Goal: Information Seeking & Learning: Learn about a topic

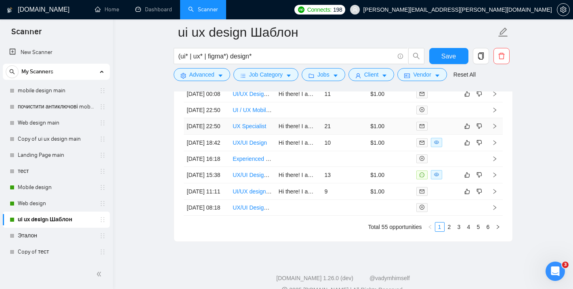
scroll to position [2185, 0]
click at [256, 147] on link "UX/UI Design" at bounding box center [250, 143] width 34 height 6
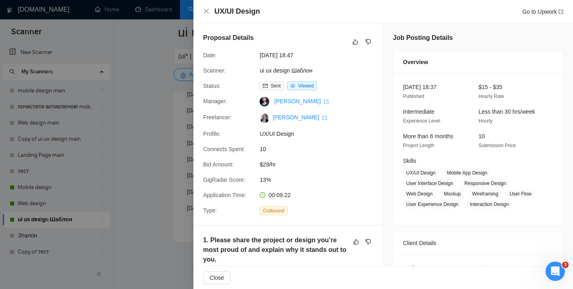
click at [175, 129] on div at bounding box center [286, 144] width 573 height 289
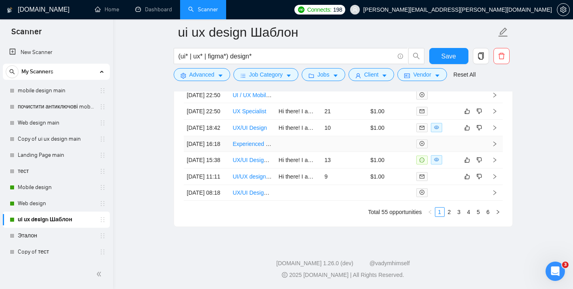
scroll to position [2206, 0]
click at [254, 163] on link "UX/UI Design for Multi-Merchant E-commerce Checkout Page" at bounding box center [310, 160] width 155 height 6
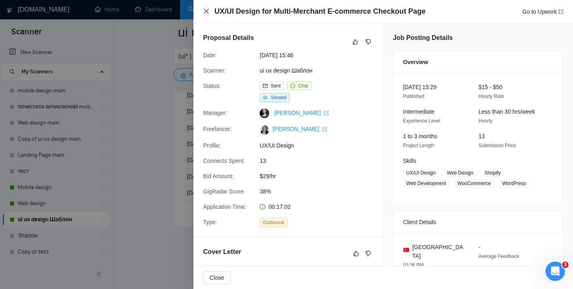
click at [205, 11] on icon "close" at bounding box center [206, 11] width 6 height 6
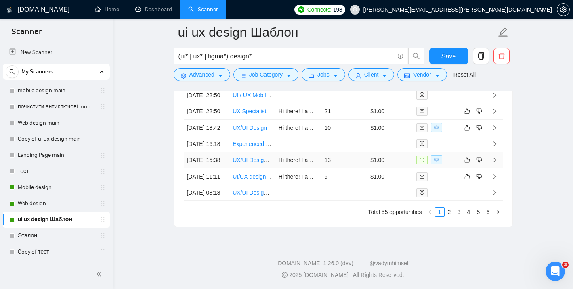
scroll to position [2227, 0]
click at [258, 180] on link "UI/UX design firms export to V0" at bounding box center [272, 177] width 79 height 6
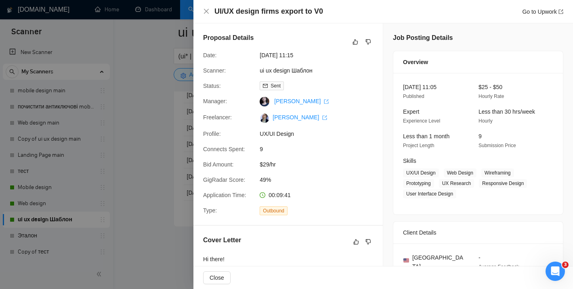
click at [155, 157] on div at bounding box center [286, 144] width 573 height 289
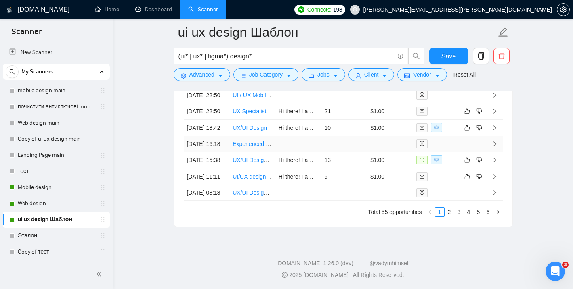
scroll to position [2228, 0]
click at [249, 180] on link "UI/UX design firms export to V0" at bounding box center [272, 177] width 79 height 6
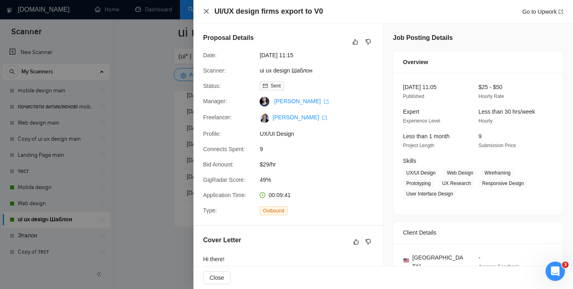
click at [205, 13] on icon "close" at bounding box center [206, 11] width 5 height 5
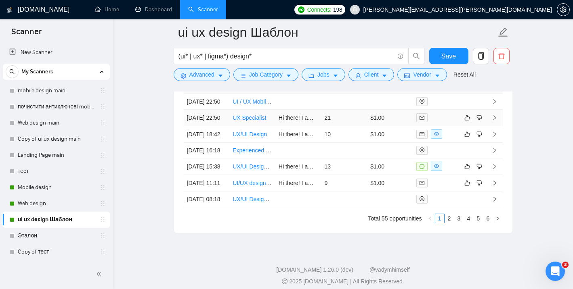
scroll to position [2195, 0]
click at [44, 209] on link "Web design" at bounding box center [56, 204] width 77 height 16
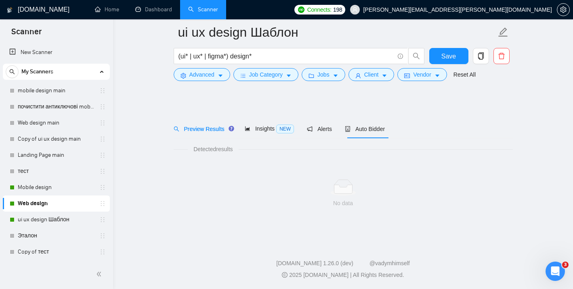
scroll to position [5, 0]
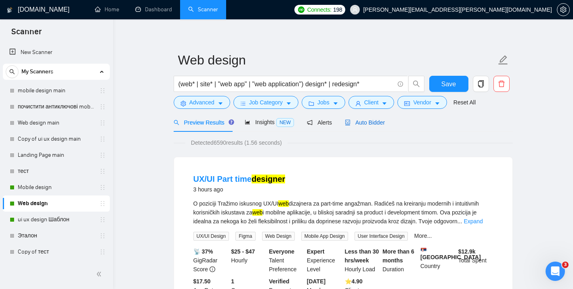
click at [368, 121] on span "Auto Bidder" at bounding box center [365, 122] width 40 height 6
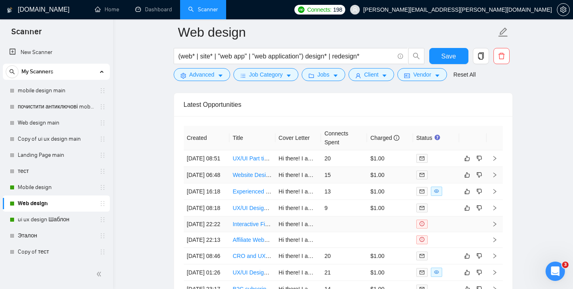
scroll to position [1966, 0]
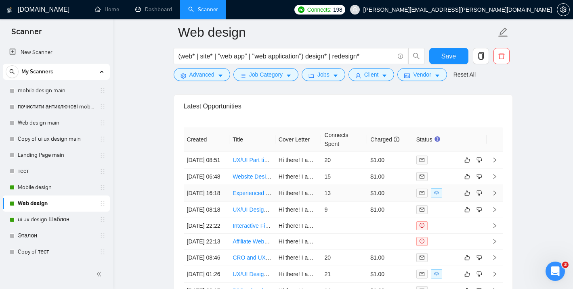
click at [255, 197] on link "Experienced UX/UI designer for social impact MVP – No coding required" at bounding box center [324, 193] width 182 height 6
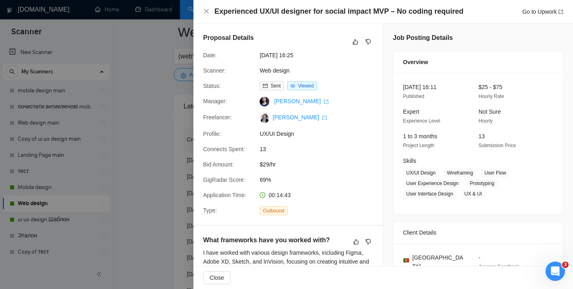
click at [150, 125] on div at bounding box center [286, 144] width 573 height 289
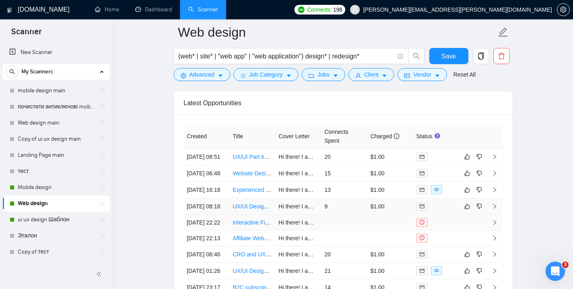
scroll to position [1969, 0]
click at [38, 187] on link "Mobile design" at bounding box center [56, 188] width 77 height 16
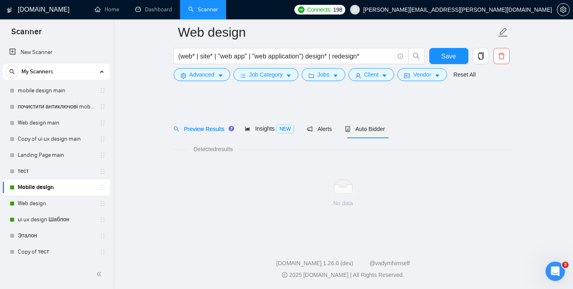
scroll to position [5, 0]
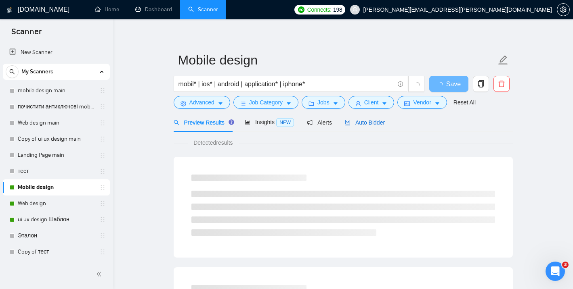
click at [362, 121] on span "Auto Bidder" at bounding box center [365, 122] width 40 height 6
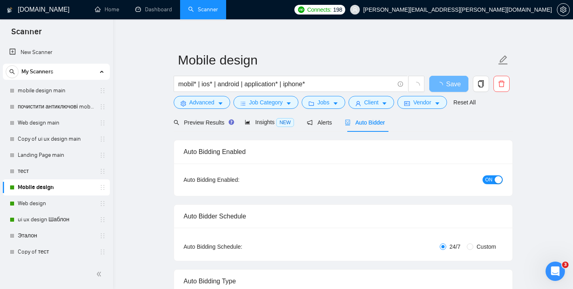
checkbox input "true"
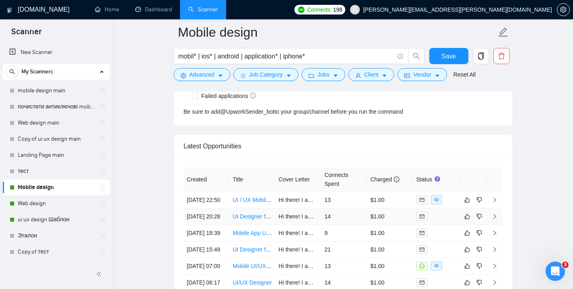
scroll to position [2017, 0]
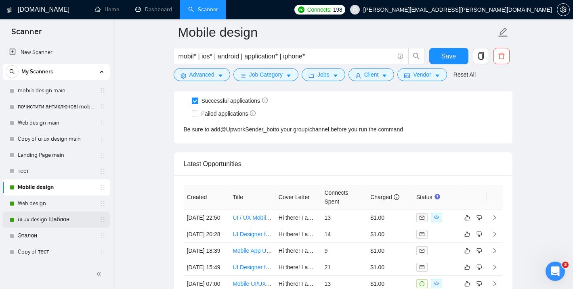
click at [51, 223] on link "ui ux design Шаблон" at bounding box center [56, 220] width 77 height 16
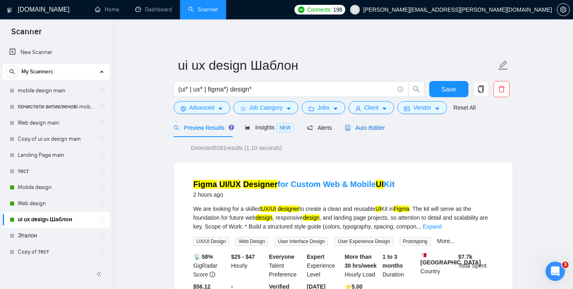
click at [378, 130] on span "Auto Bidder" at bounding box center [365, 128] width 40 height 6
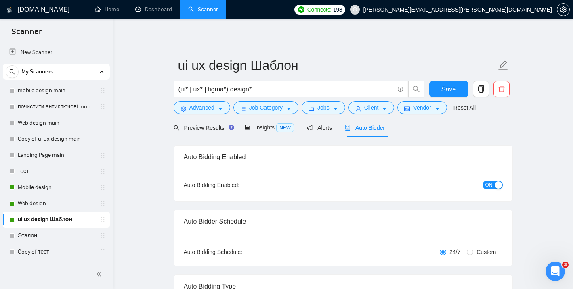
checkbox input "true"
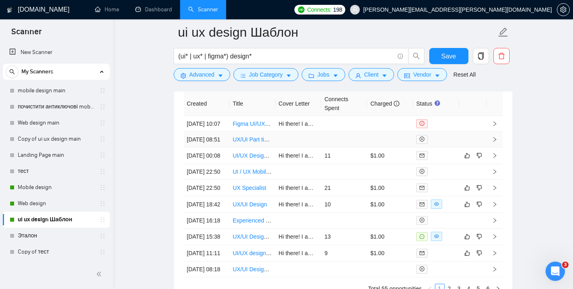
scroll to position [2120, 0]
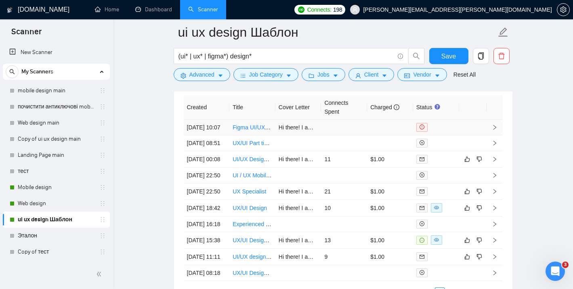
click at [257, 131] on link "Figma UI/UX Designer for Custom Web & Mobile UI Kit" at bounding box center [302, 127] width 138 height 6
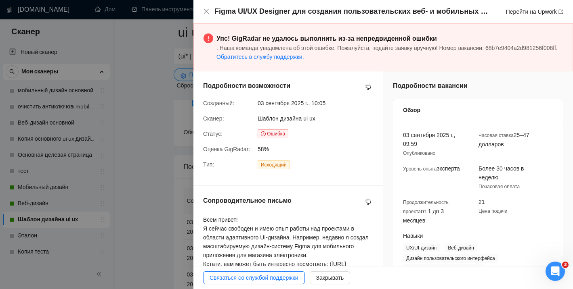
click at [446, 58] on div "Упс! GigRadar не удалось выполнить из-за непредвиденной ошибки . Наша команда у…" at bounding box center [386, 48] width 341 height 28
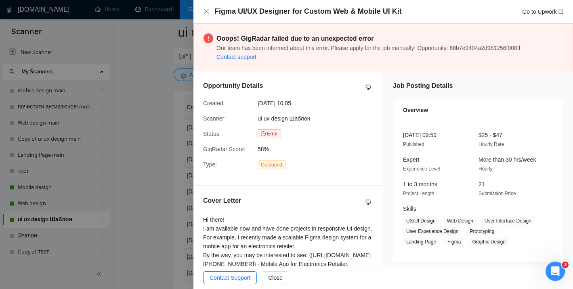
click at [429, 65] on div "Ooops! GigRadar failed due to an unexpected error Our team has been informed ab…" at bounding box center [382, 47] width 379 height 48
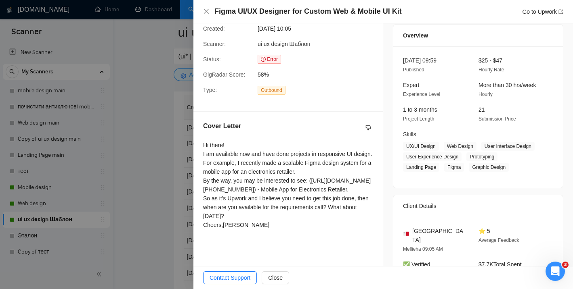
scroll to position [87, 0]
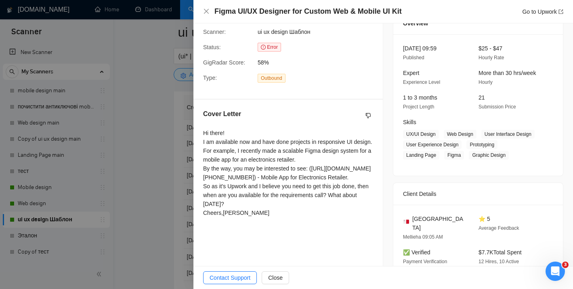
click at [145, 115] on div at bounding box center [286, 144] width 573 height 289
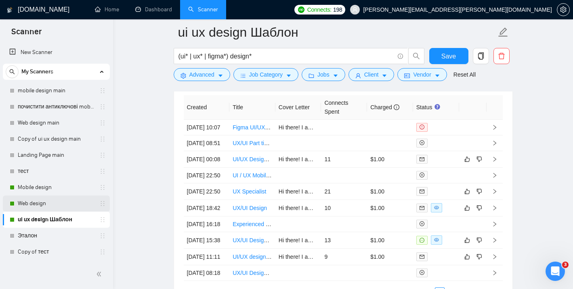
click at [50, 203] on link "Web design" at bounding box center [56, 204] width 77 height 16
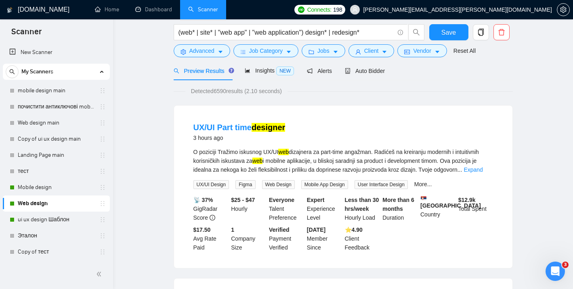
scroll to position [19, 0]
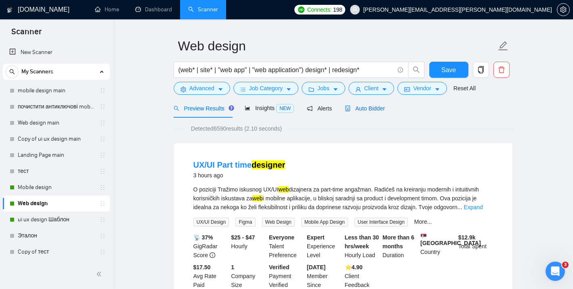
click at [367, 108] on span "Auto Bidder" at bounding box center [365, 108] width 40 height 6
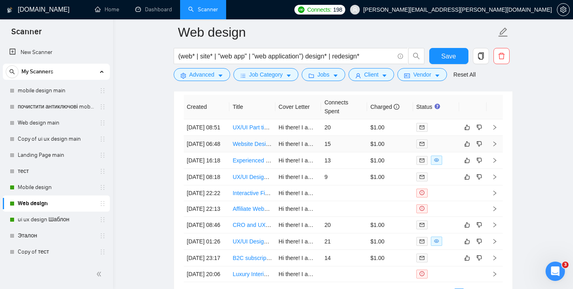
scroll to position [1989, 0]
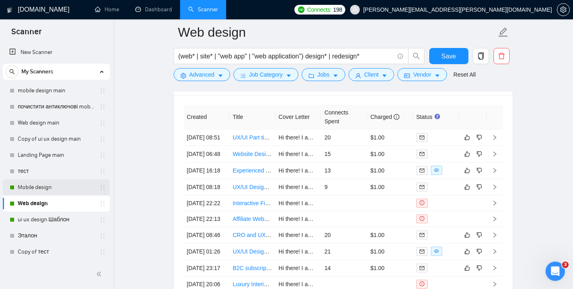
click at [53, 190] on link "Mobile design" at bounding box center [56, 188] width 77 height 16
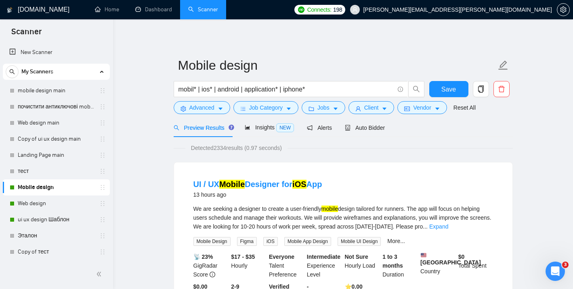
scroll to position [8, 0]
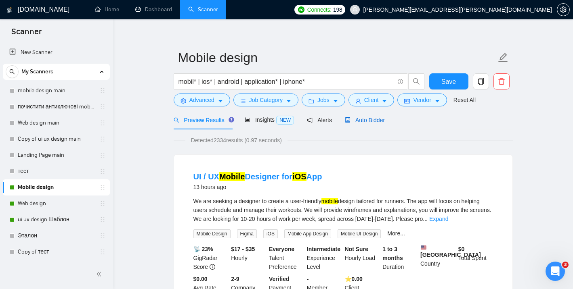
click at [363, 120] on span "Auto Bidder" at bounding box center [365, 120] width 40 height 6
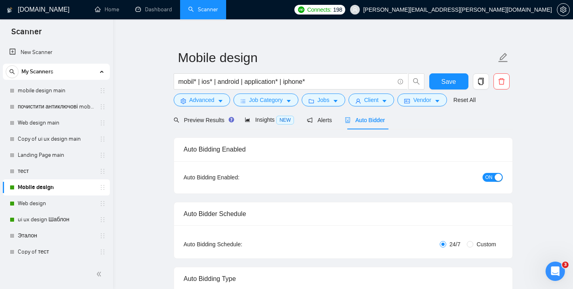
checkbox input "true"
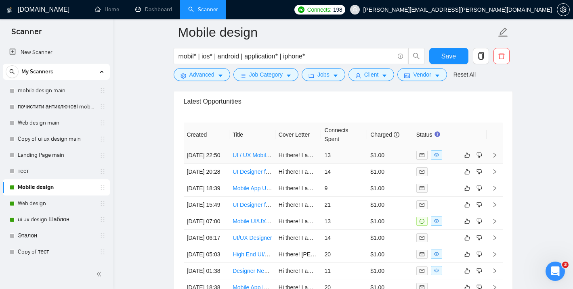
scroll to position [2079, 0]
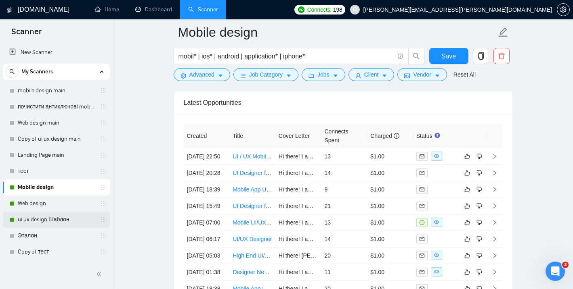
click at [69, 225] on link "ui ux design Шаблон" at bounding box center [56, 220] width 77 height 16
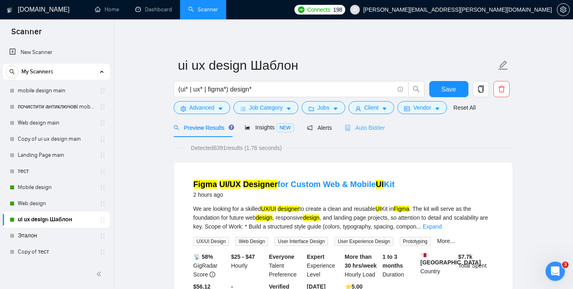
click at [368, 119] on div "Auto Bidder" at bounding box center [365, 127] width 40 height 19
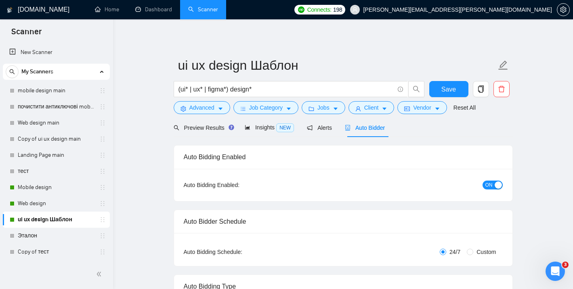
checkbox input "true"
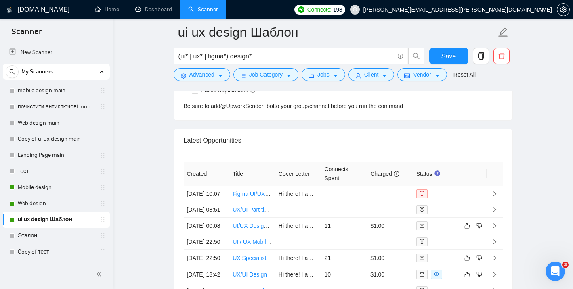
scroll to position [2068, 0]
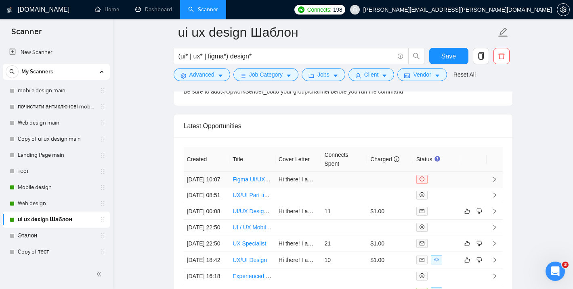
click at [251, 183] on link "Figma UI/UX Designer for Custom Web & Mobile UI Kit" at bounding box center [302, 179] width 138 height 6
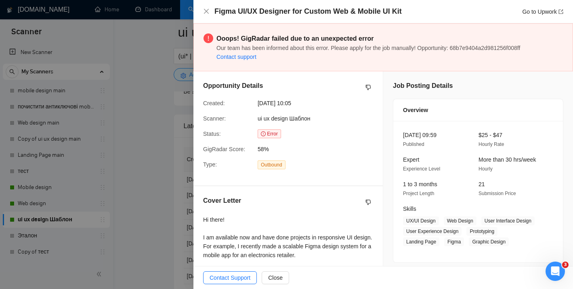
click at [171, 106] on div at bounding box center [286, 144] width 573 height 289
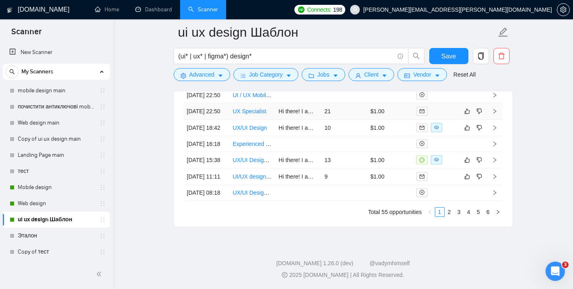
scroll to position [2214, 0]
click at [255, 163] on link "UX/UI Design for Multi-Merchant E-commerce Checkout Page" at bounding box center [310, 160] width 155 height 6
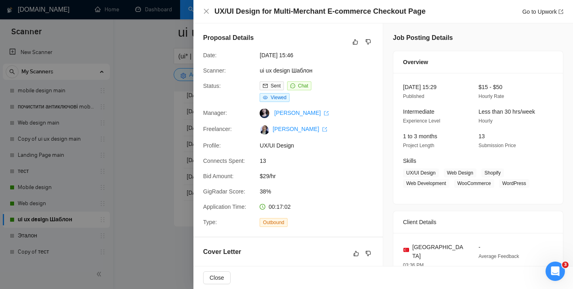
click at [151, 87] on div at bounding box center [286, 144] width 573 height 289
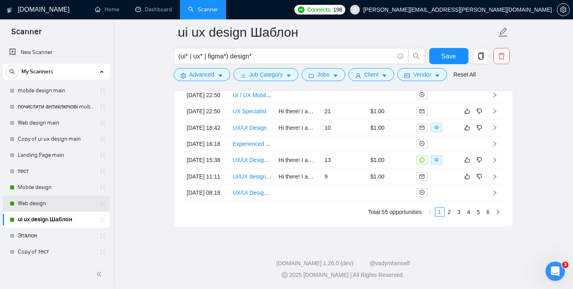
click at [58, 205] on link "Web design" at bounding box center [56, 204] width 77 height 16
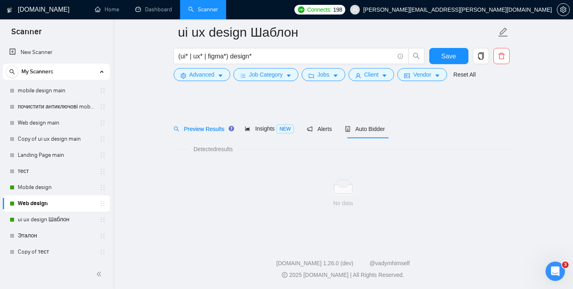
scroll to position [5, 0]
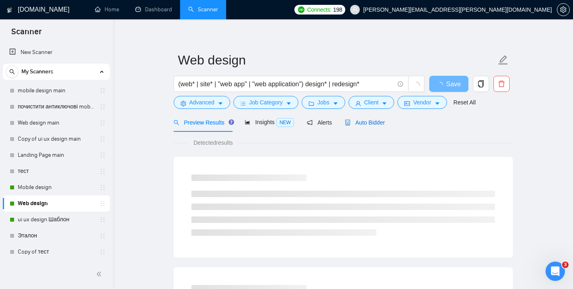
click at [377, 122] on span "Auto Bidder" at bounding box center [365, 122] width 40 height 6
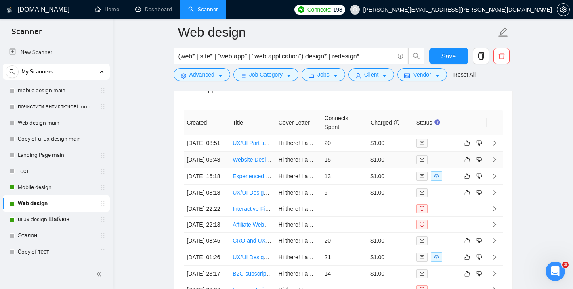
scroll to position [1995, 0]
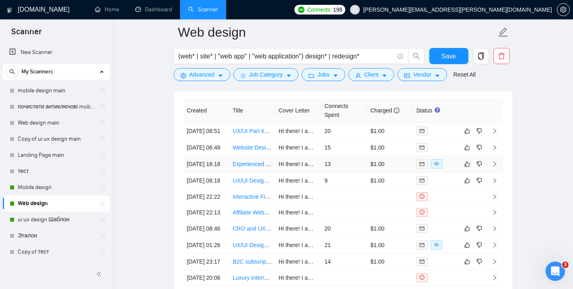
click at [245, 168] on link "Experienced UX/UI designer for social impact MVP – No coding required" at bounding box center [324, 164] width 182 height 6
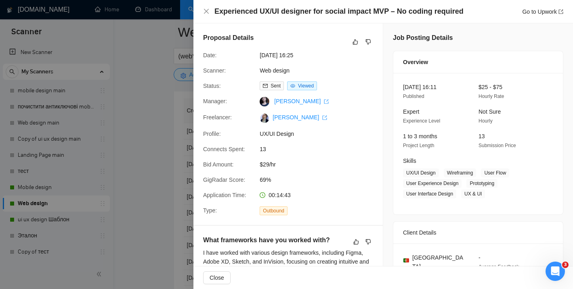
click at [144, 146] on div at bounding box center [286, 144] width 573 height 289
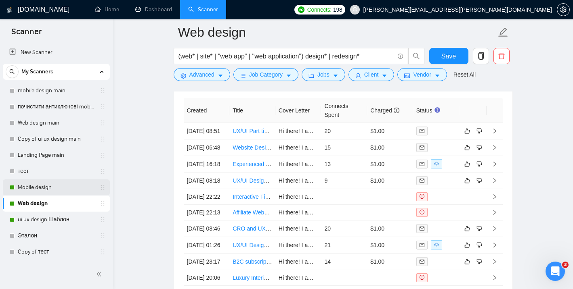
click at [58, 191] on link "Mobile design" at bounding box center [56, 188] width 77 height 16
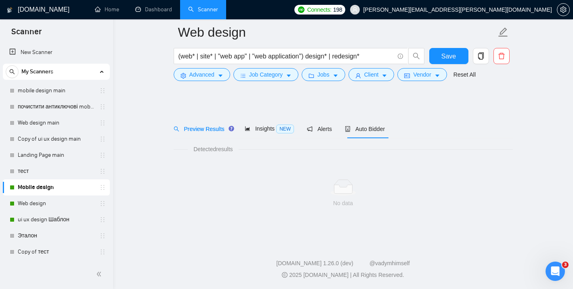
scroll to position [5, 0]
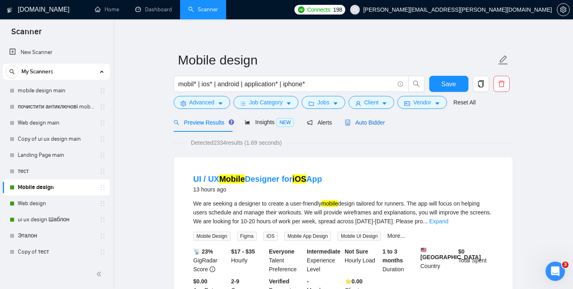
click at [365, 126] on span "Auto Bidder" at bounding box center [365, 122] width 40 height 6
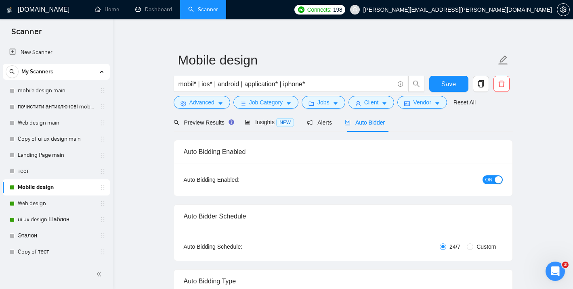
checkbox input "true"
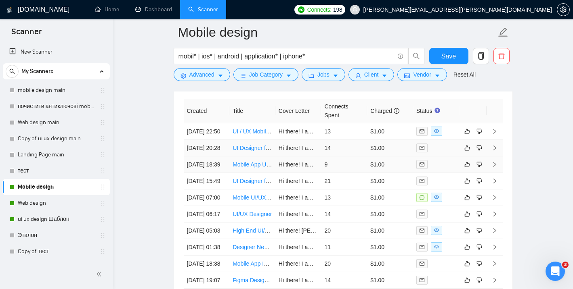
scroll to position [2103, 0]
click at [49, 204] on link "Web design" at bounding box center [56, 203] width 77 height 16
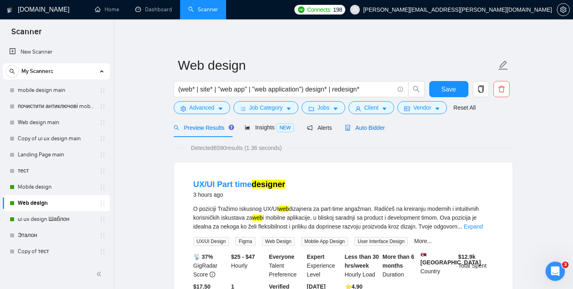
click at [369, 125] on span "Auto Bidder" at bounding box center [365, 128] width 40 height 6
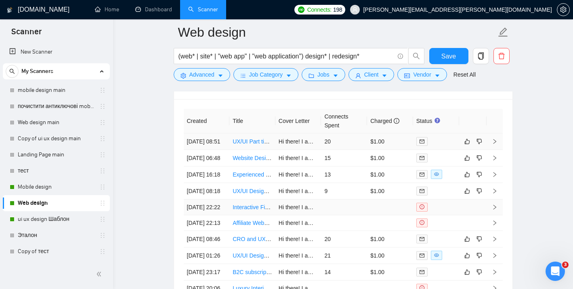
scroll to position [1988, 0]
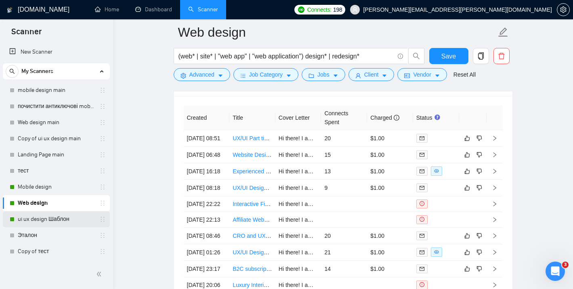
click at [55, 221] on link "ui ux design Шаблон" at bounding box center [56, 220] width 77 height 16
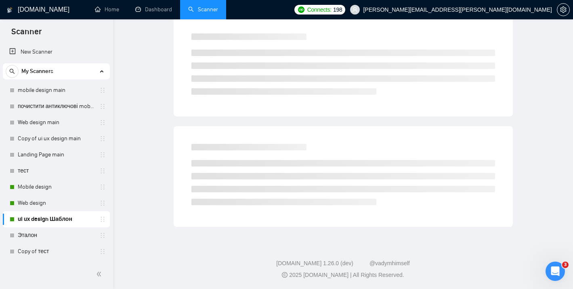
scroll to position [5, 0]
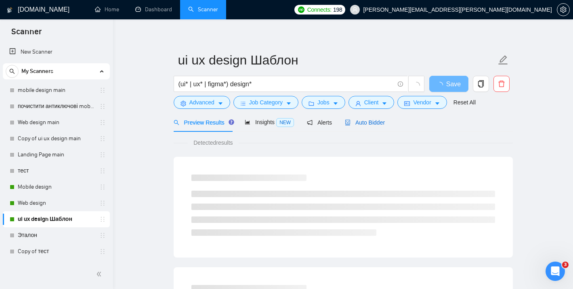
click at [369, 120] on span "Auto Bidder" at bounding box center [365, 122] width 40 height 6
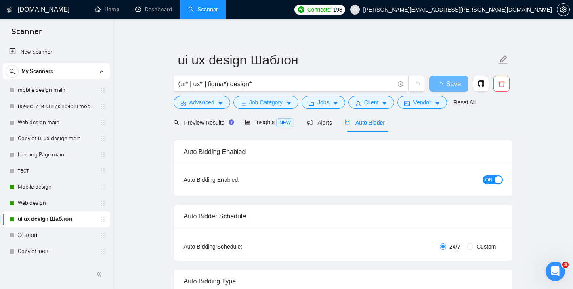
checkbox input "true"
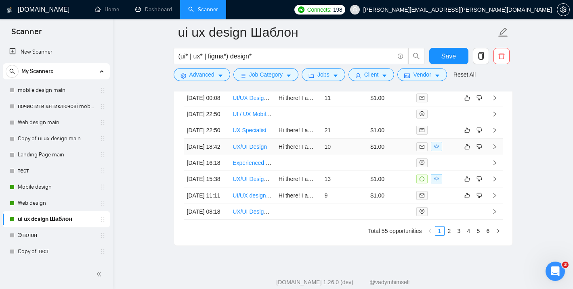
scroll to position [2176, 0]
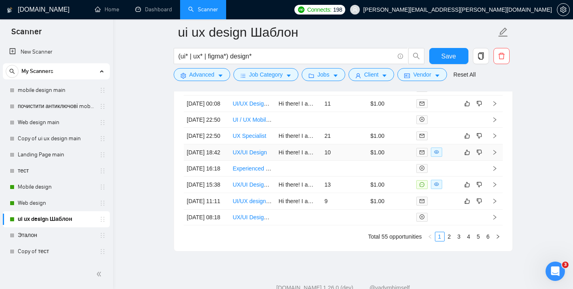
click at [245, 156] on link "UX/UI Design" at bounding box center [250, 152] width 34 height 6
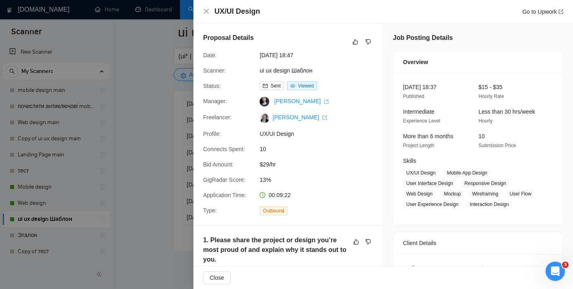
click at [210, 9] on div "UX/UI Design Go to Upwork" at bounding box center [383, 11] width 360 height 10
click at [207, 13] on icon "close" at bounding box center [206, 11] width 6 height 6
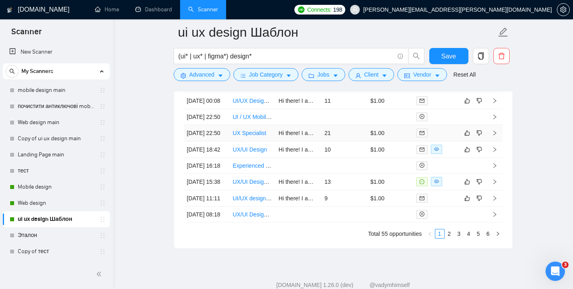
scroll to position [2175, 0]
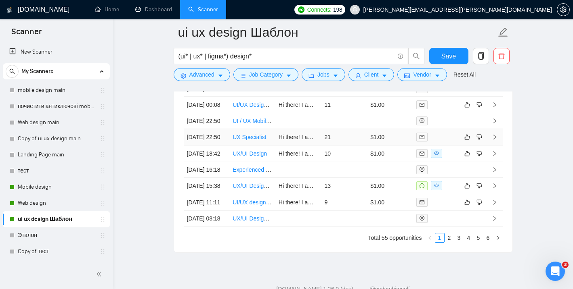
click at [252, 140] on link "UX Specialist" at bounding box center [250, 137] width 34 height 6
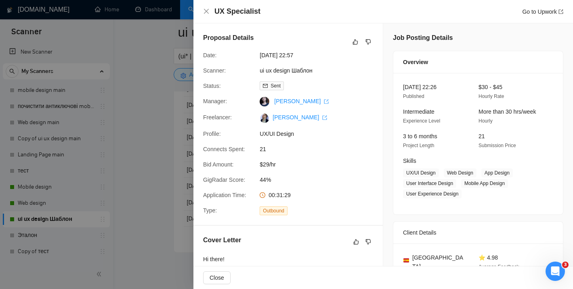
click at [147, 80] on div at bounding box center [286, 144] width 573 height 289
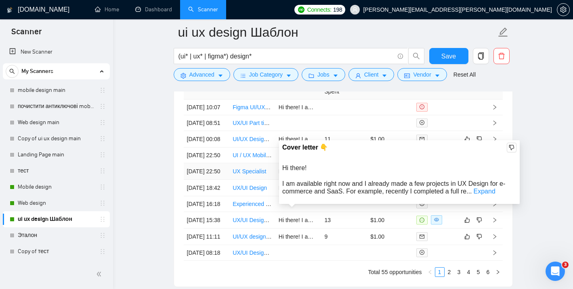
scroll to position [2140, 0]
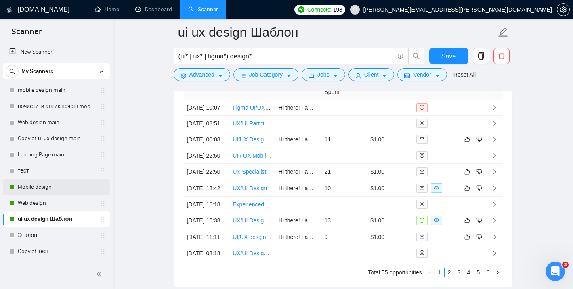
click at [70, 188] on link "Mobile design" at bounding box center [56, 187] width 77 height 16
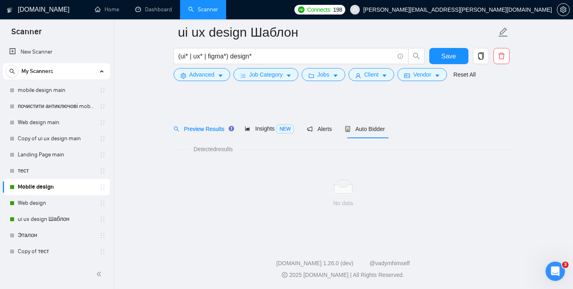
scroll to position [5, 0]
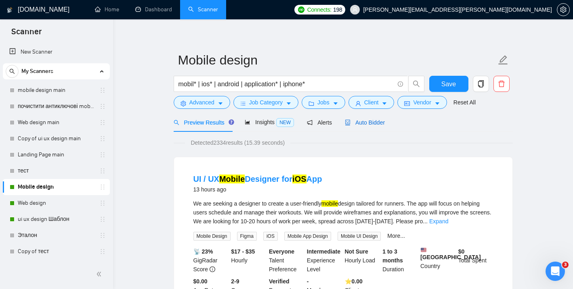
click at [365, 119] on span "Auto Bidder" at bounding box center [365, 122] width 40 height 6
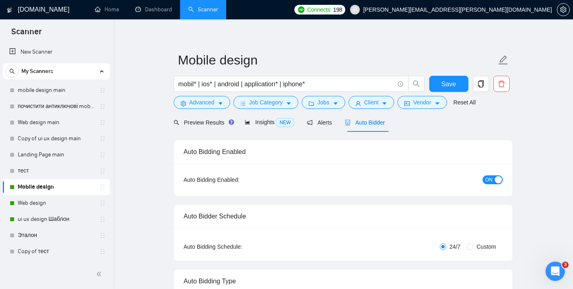
checkbox input "true"
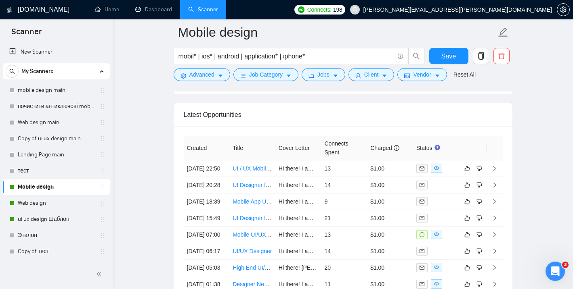
scroll to position [2068, 0]
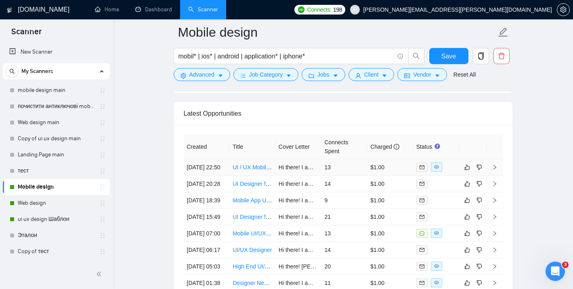
click at [239, 170] on link "UI / UX Mobile Designer for iOS App" at bounding box center [278, 167] width 91 height 6
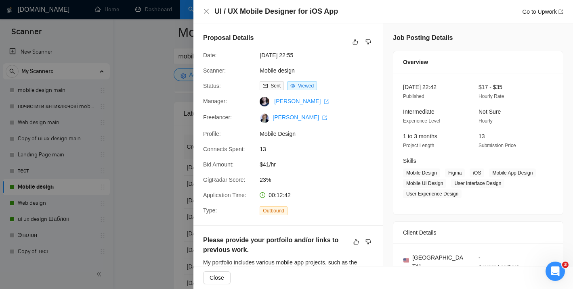
click at [160, 78] on div at bounding box center [286, 144] width 573 height 289
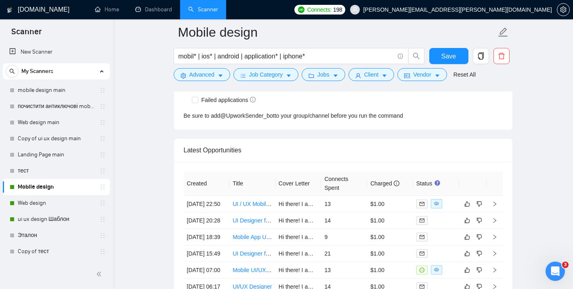
scroll to position [2027, 0]
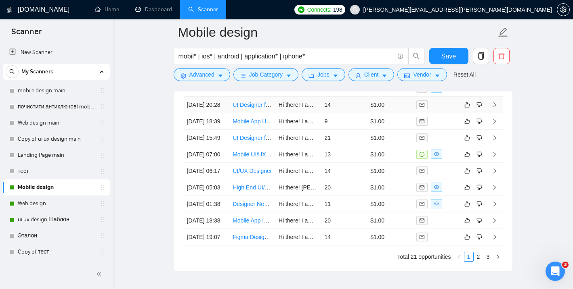
scroll to position [2148, 0]
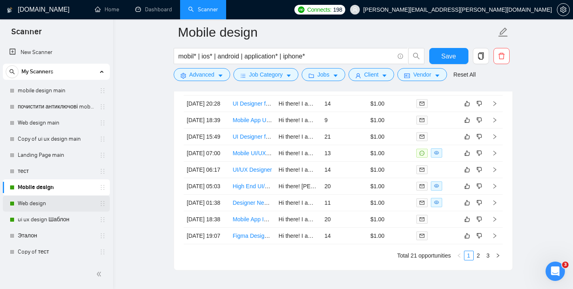
click at [43, 202] on link "Web design" at bounding box center [56, 204] width 77 height 16
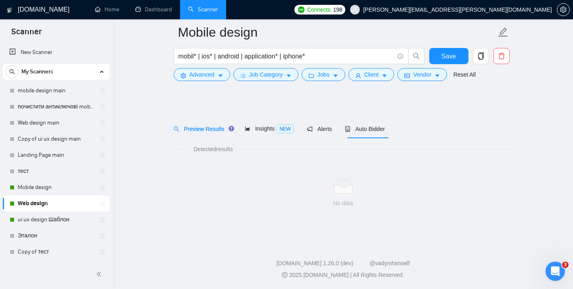
scroll to position [5, 0]
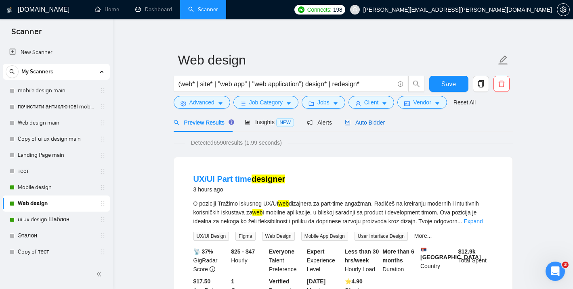
click at [370, 122] on span "Auto Bidder" at bounding box center [365, 122] width 40 height 6
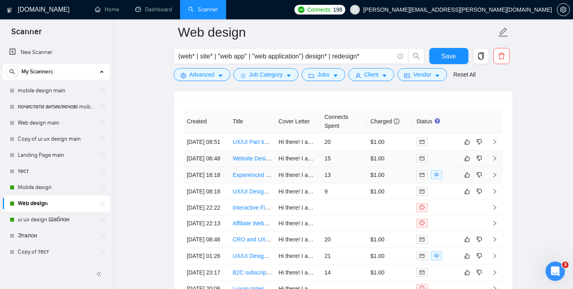
scroll to position [1972, 0]
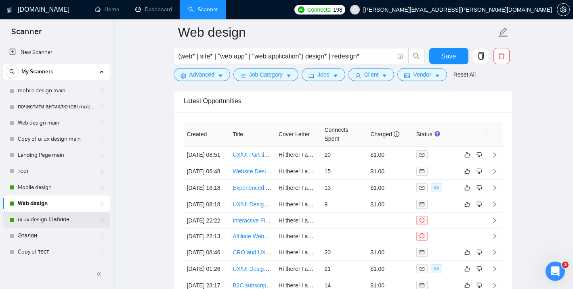
click at [66, 221] on link "ui ux design Шаблон" at bounding box center [56, 220] width 77 height 16
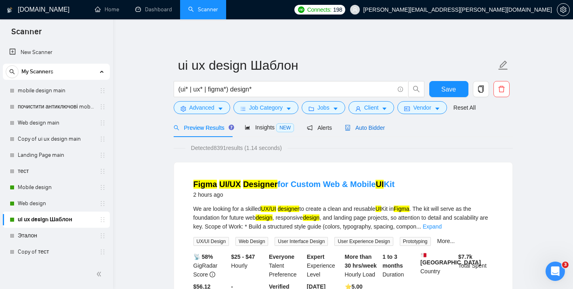
click at [367, 130] on span "Auto Bidder" at bounding box center [365, 128] width 40 height 6
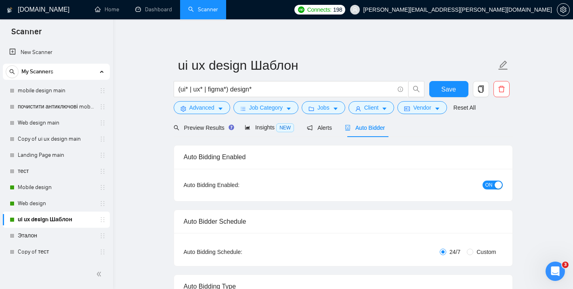
checkbox input "true"
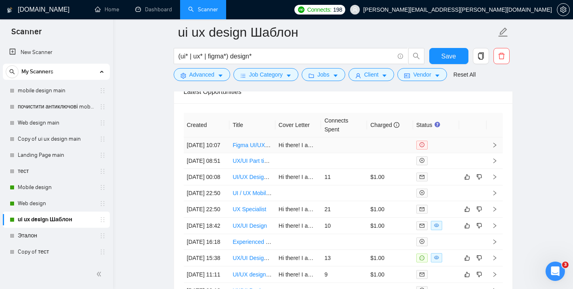
scroll to position [2102, 0]
click at [256, 181] on link "UI/UX Designer Needed for Product Mockups (Restaurant Tech Startup)" at bounding box center [323, 177] width 180 height 6
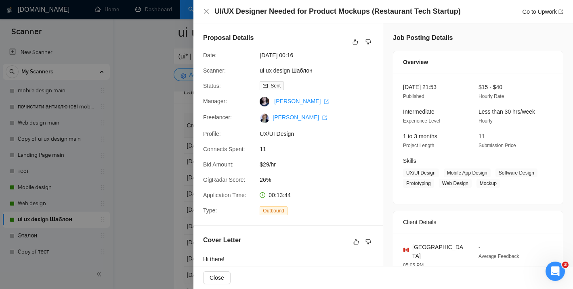
click at [128, 102] on div at bounding box center [286, 144] width 573 height 289
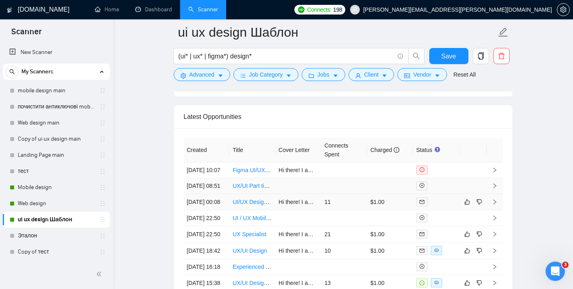
scroll to position [2075, 0]
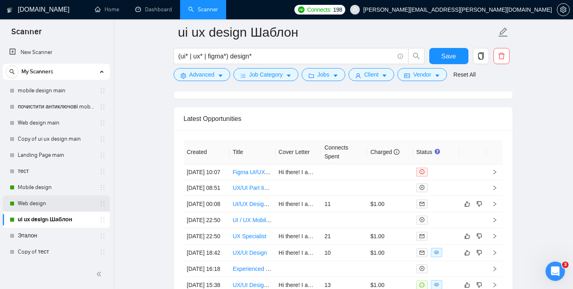
click at [50, 204] on link "Web design" at bounding box center [56, 204] width 77 height 16
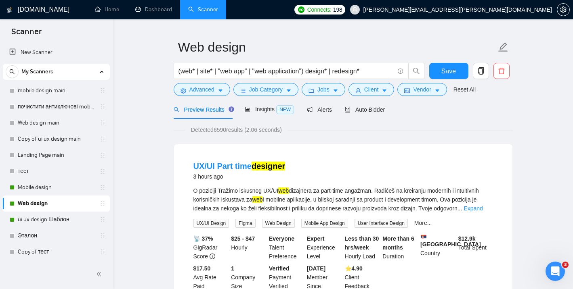
scroll to position [13, 0]
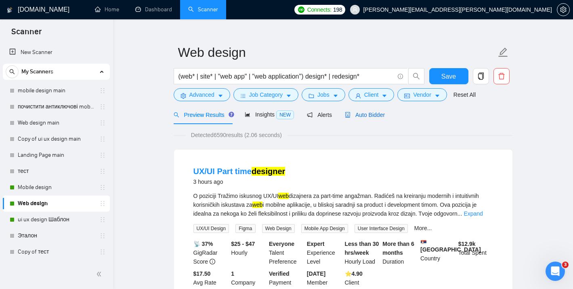
click at [358, 115] on span "Auto Bidder" at bounding box center [365, 115] width 40 height 6
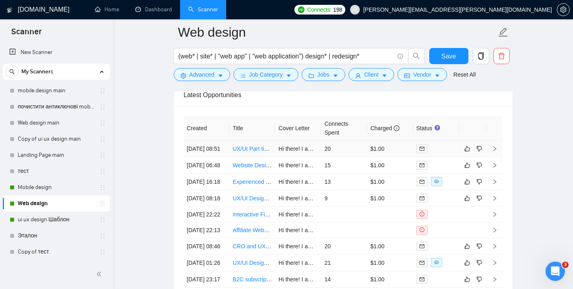
scroll to position [1980, 0]
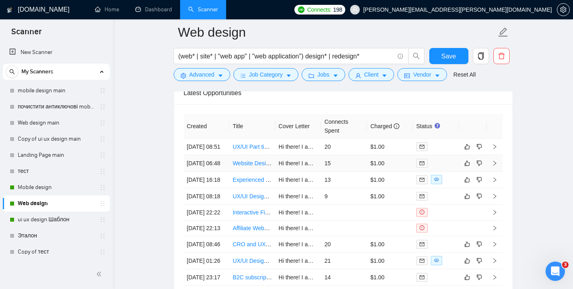
click at [253, 167] on link "Website Design for Tequila Brand" at bounding box center [275, 163] width 84 height 6
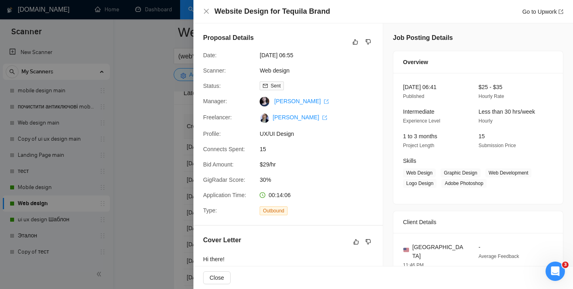
click at [127, 140] on div at bounding box center [286, 144] width 573 height 289
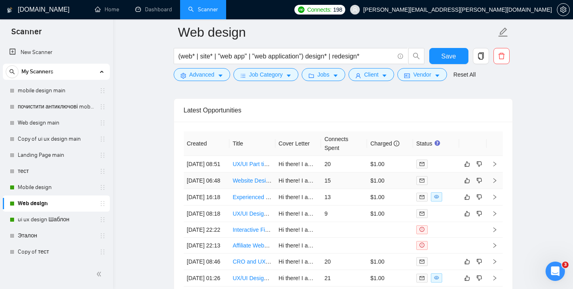
scroll to position [1960, 0]
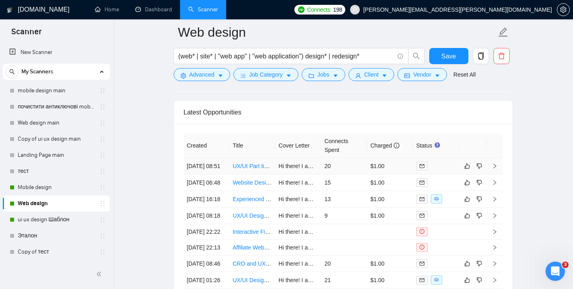
click at [252, 167] on link "UX/UI Part time designer" at bounding box center [264, 166] width 63 height 6
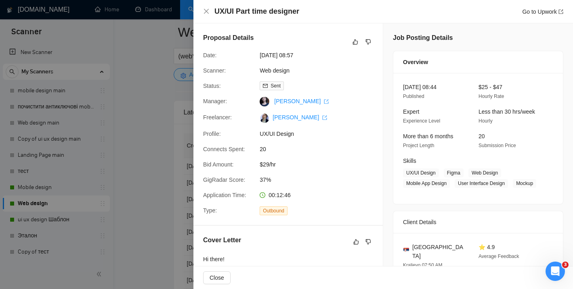
click at [204, 15] on div "UX/UI Part time designer Go to Upwork" at bounding box center [383, 11] width 360 height 10
click at [204, 14] on icon "close" at bounding box center [206, 11] width 6 height 6
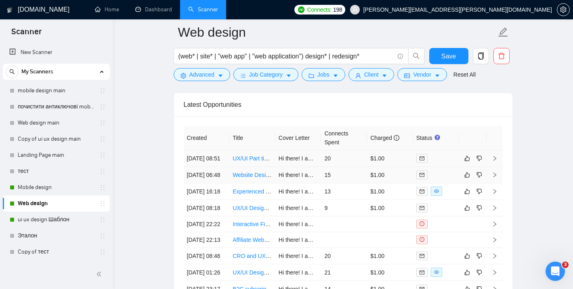
scroll to position [1957, 0]
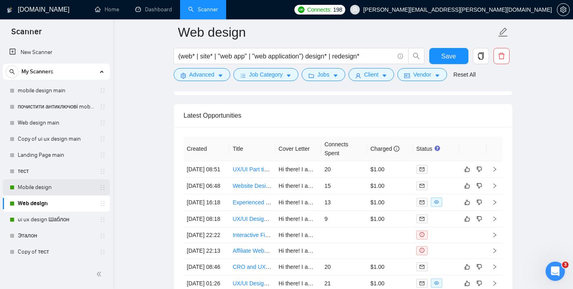
click at [50, 191] on link "Mobile design" at bounding box center [56, 188] width 77 height 16
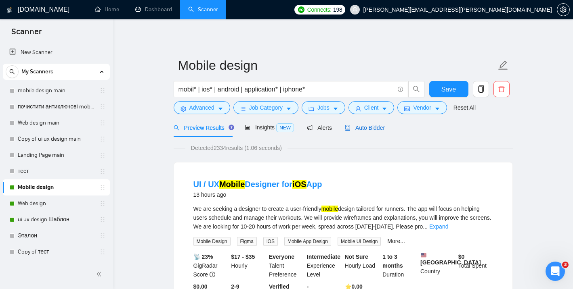
click at [367, 126] on span "Auto Bidder" at bounding box center [365, 128] width 40 height 6
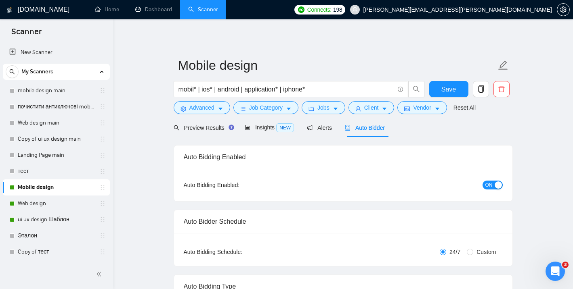
checkbox input "true"
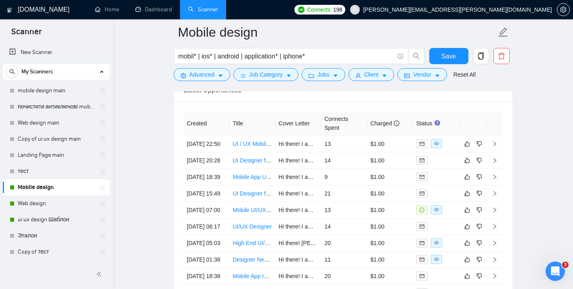
scroll to position [2081, 0]
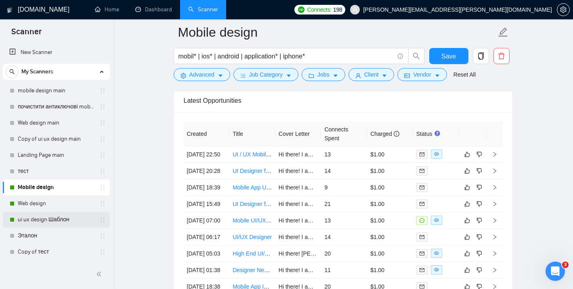
click at [40, 219] on link "ui ux design Шаблон" at bounding box center [56, 220] width 77 height 16
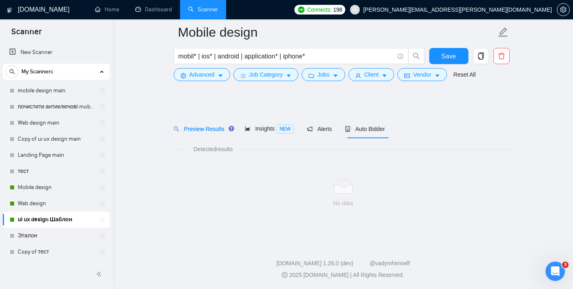
scroll to position [5, 0]
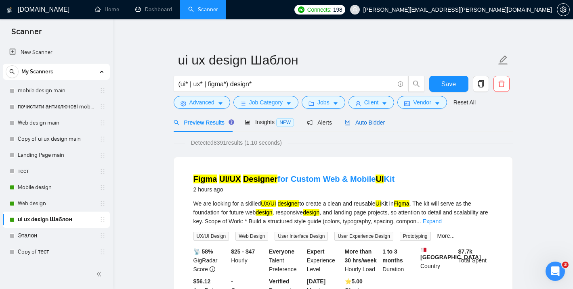
click at [377, 118] on div "Auto Bidder" at bounding box center [365, 122] width 40 height 9
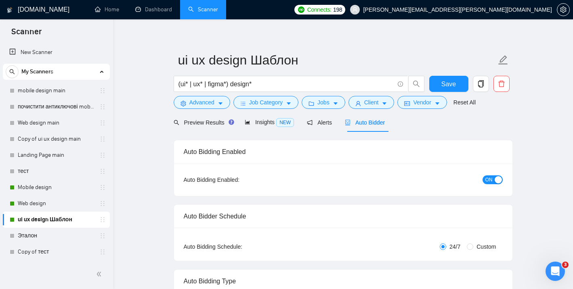
checkbox input "true"
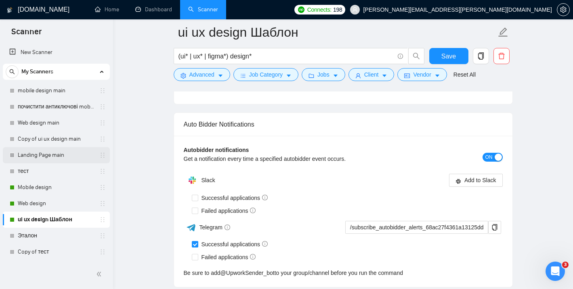
scroll to position [1882, 0]
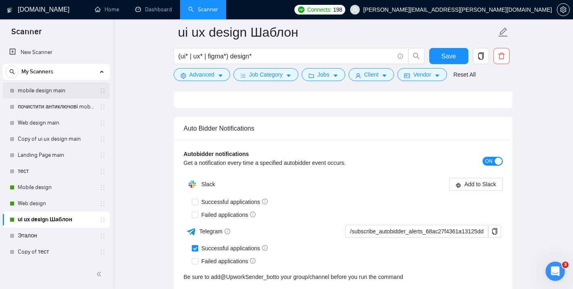
click at [62, 93] on link "mobile design main" at bounding box center [56, 91] width 77 height 16
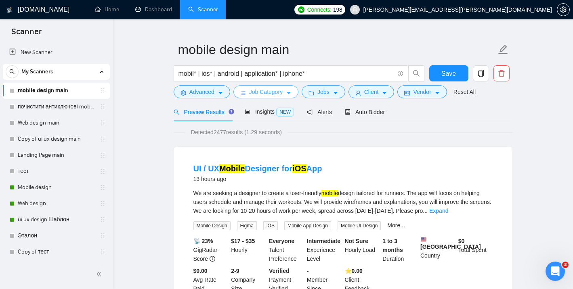
scroll to position [15, 0]
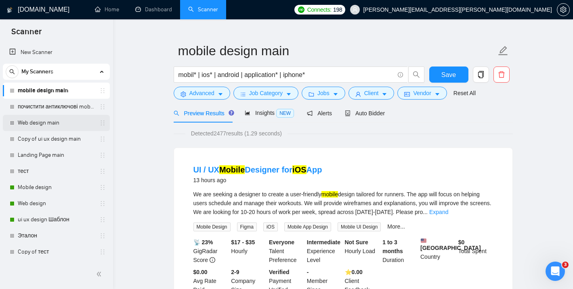
click at [59, 119] on link "Web design main" at bounding box center [56, 123] width 77 height 16
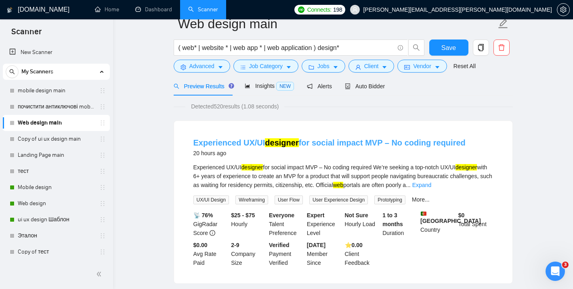
scroll to position [17, 0]
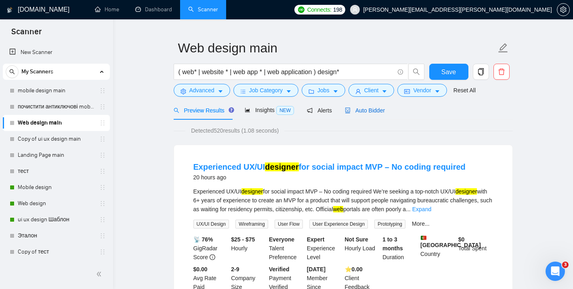
click at [365, 110] on span "Auto Bidder" at bounding box center [365, 110] width 40 height 6
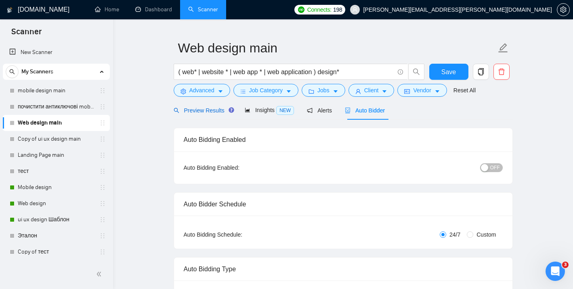
click at [216, 111] on span "Preview Results" at bounding box center [203, 110] width 58 height 6
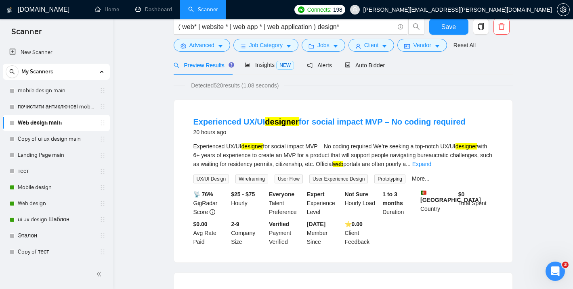
scroll to position [5, 0]
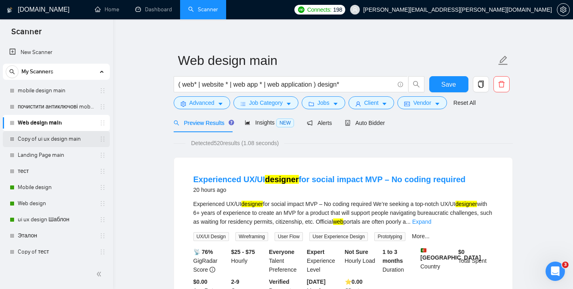
click at [57, 138] on link "Copy of ui ux design main" at bounding box center [56, 139] width 77 height 16
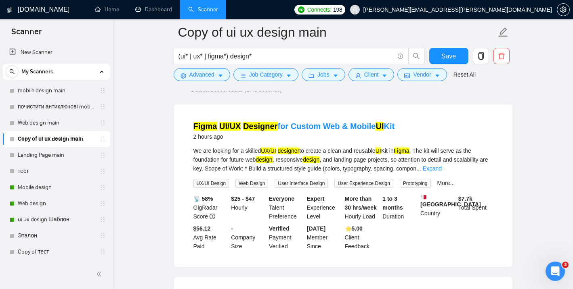
scroll to position [62, 0]
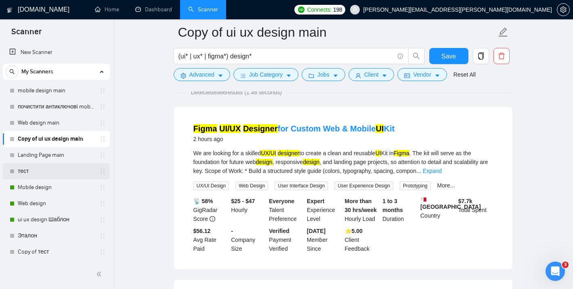
click at [39, 174] on link "тест" at bounding box center [56, 171] width 77 height 16
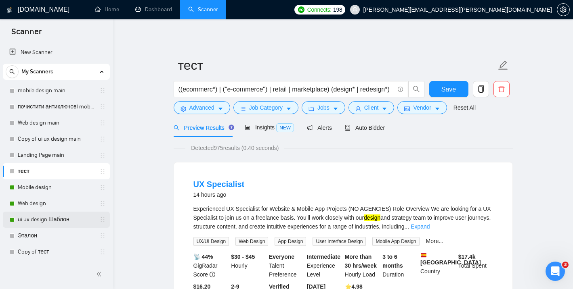
click at [46, 221] on link "ui ux design Шаблон" at bounding box center [56, 220] width 77 height 16
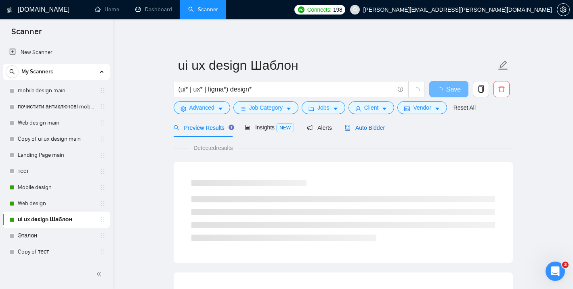
click at [369, 125] on span "Auto Bidder" at bounding box center [365, 128] width 40 height 6
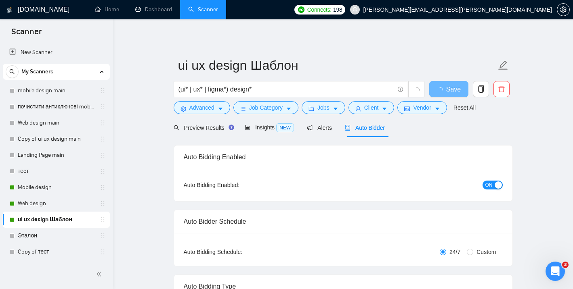
checkbox input "true"
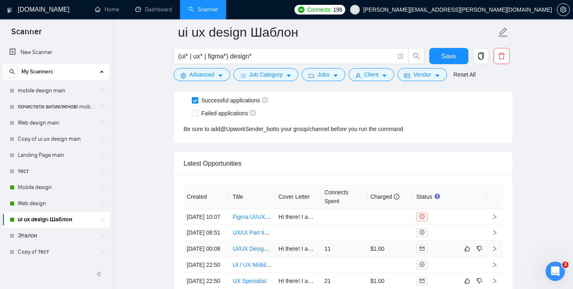
scroll to position [2023, 0]
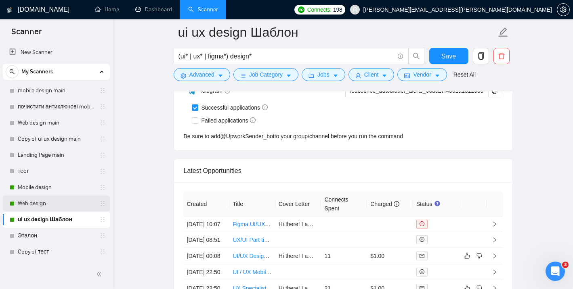
click at [47, 204] on link "Web design" at bounding box center [56, 204] width 77 height 16
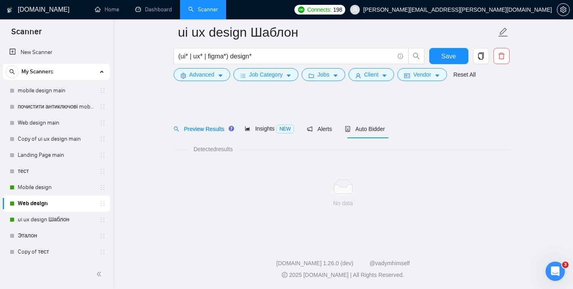
scroll to position [5, 0]
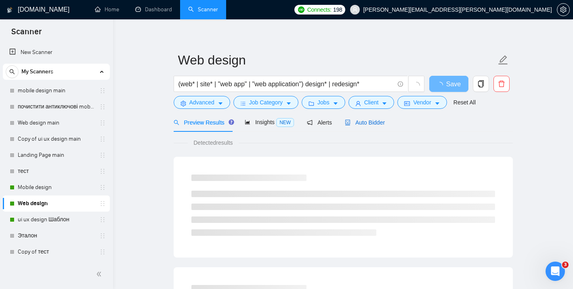
click at [360, 120] on span "Auto Bidder" at bounding box center [365, 122] width 40 height 6
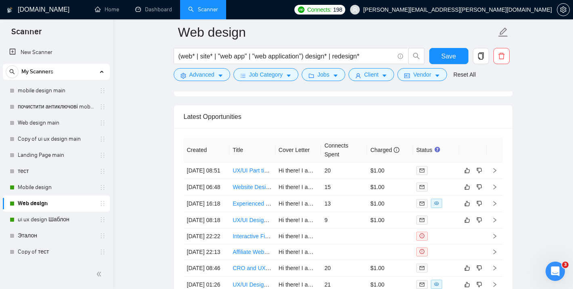
scroll to position [1955, 0]
click at [41, 192] on link "Mobile design" at bounding box center [56, 188] width 77 height 16
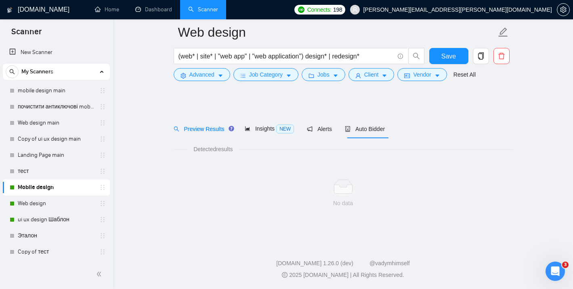
scroll to position [5, 0]
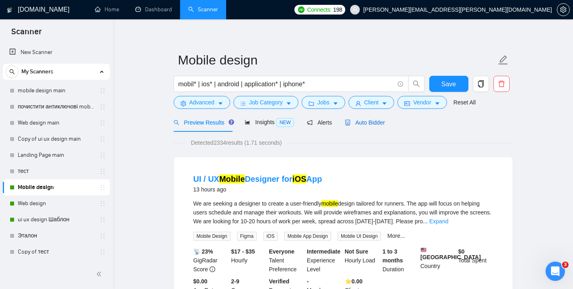
click at [360, 124] on span "Auto Bidder" at bounding box center [365, 122] width 40 height 6
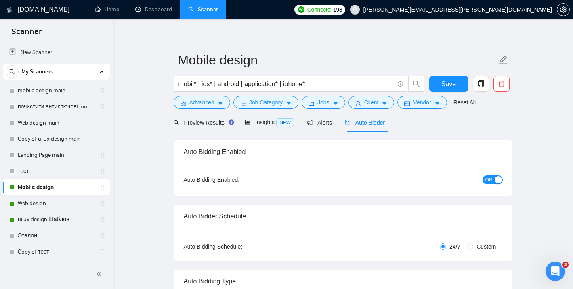
checkbox input "true"
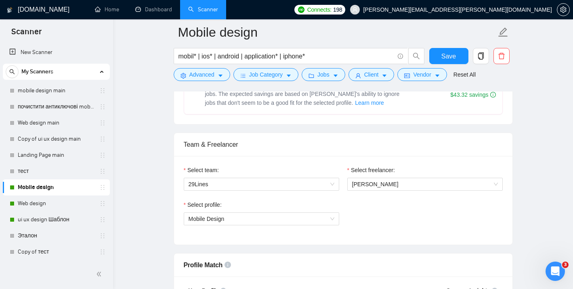
scroll to position [319, 0]
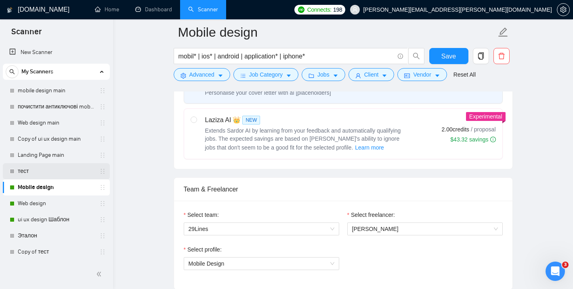
click at [47, 170] on link "тест" at bounding box center [56, 171] width 77 height 16
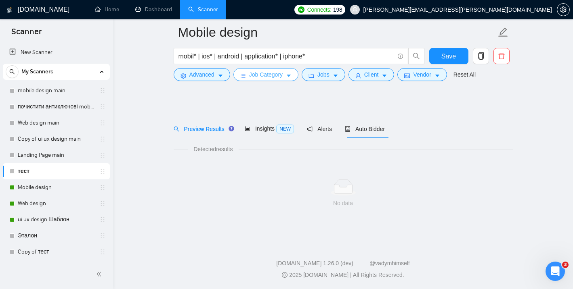
scroll to position [5, 0]
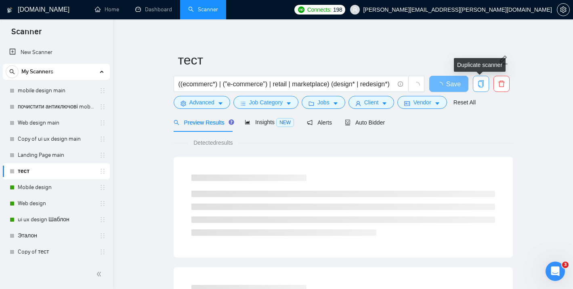
click at [478, 82] on icon "copy" at bounding box center [480, 83] width 7 height 7
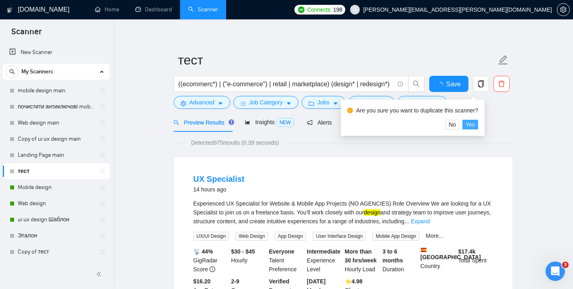
click at [471, 124] on span "Yes" at bounding box center [469, 124] width 9 height 9
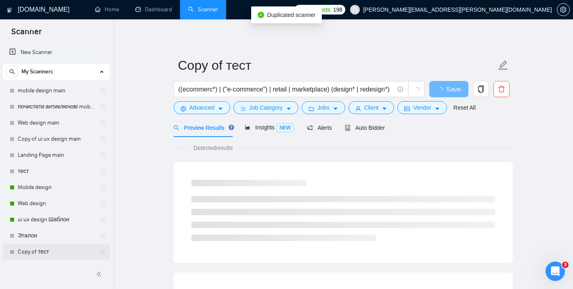
click at [50, 252] on link "Copy of тест" at bounding box center [56, 252] width 77 height 16
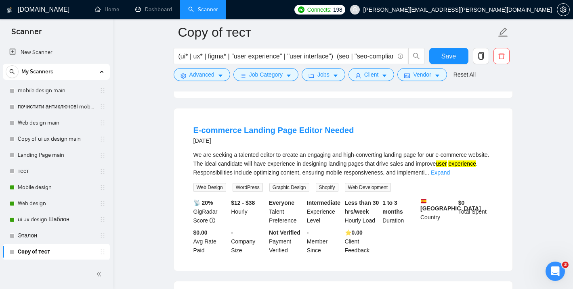
scroll to position [248, 0]
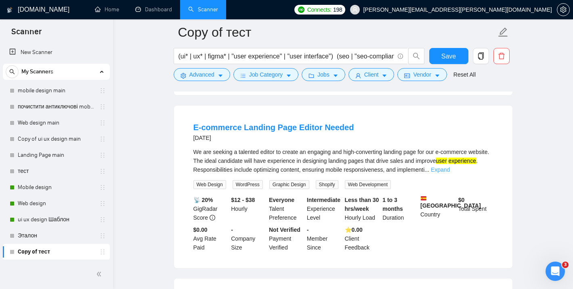
click at [450, 167] on link "Expand" at bounding box center [440, 170] width 19 height 6
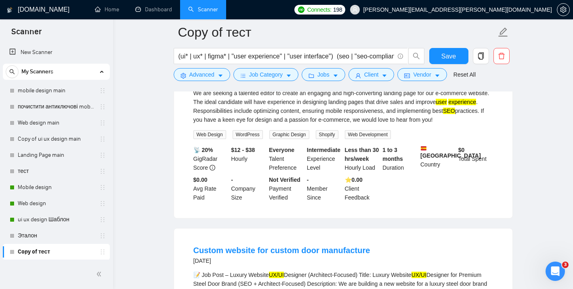
scroll to position [301, 0]
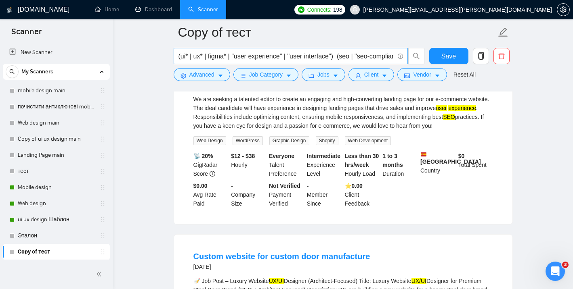
click at [357, 53] on input "(ui* | ux* | figma* | "user experience" | "user interface") (seo | "seo-complia…" at bounding box center [286, 56] width 216 height 10
drag, startPoint x: 357, startPoint y: 53, endPoint x: 384, endPoint y: 54, distance: 26.7
click at [402, 54] on span "(ui* | ux* | figma* | "user experience" | "user interface") (seo | "seo-complia…" at bounding box center [291, 56] width 234 height 16
drag, startPoint x: 356, startPoint y: 54, endPoint x: 438, endPoint y: 46, distance: 82.3
click at [438, 46] on form "Copy of тест (ui* | ux* | figma* | "user experience" | "user interface") (seo |…" at bounding box center [343, 52] width 339 height 66
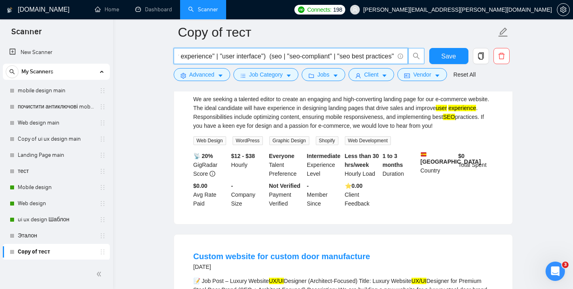
scroll to position [0, 126]
drag, startPoint x: 180, startPoint y: 57, endPoint x: 397, endPoint y: 61, distance: 216.8
click at [397, 61] on span "(ui* | ux* | figma* | "user experience" | "user interface") (seo | "seo-complia…" at bounding box center [291, 56] width 234 height 16
type input "("
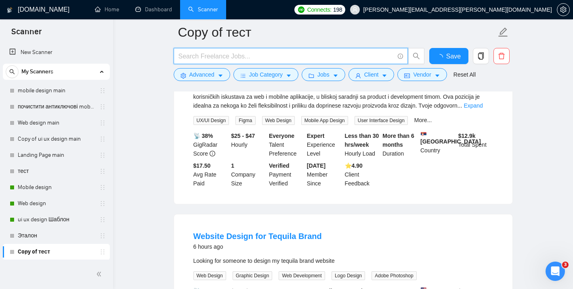
type input "к"
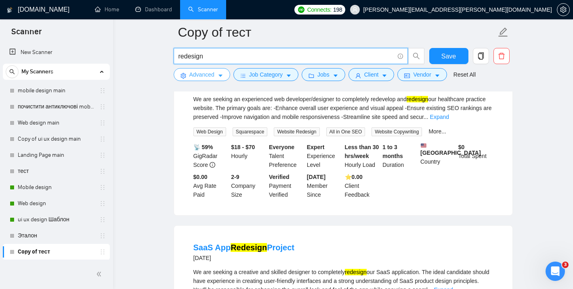
type input "redesign"
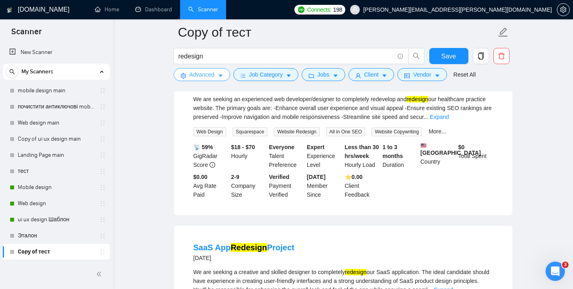
click at [214, 79] on span "Advanced" at bounding box center [201, 74] width 25 height 9
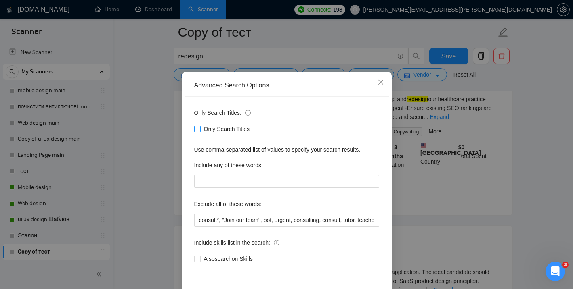
scroll to position [18, 0]
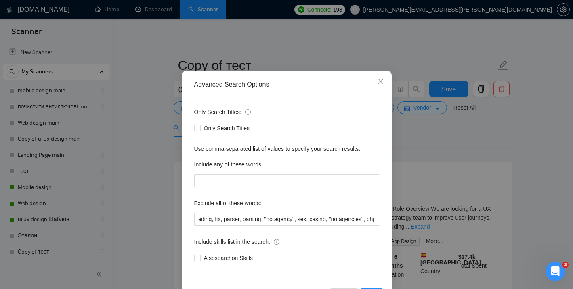
scroll to position [0, 335]
click at [481, 168] on div "Advanced Search Options Only Search Titles: Only Search Titles Use comma-separa…" at bounding box center [286, 144] width 573 height 289
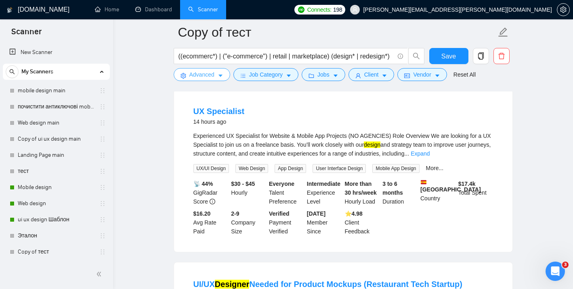
scroll to position [84, 0]
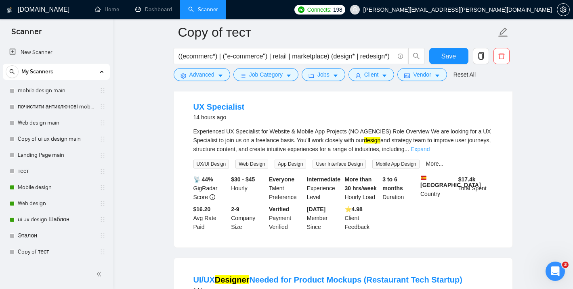
click at [430, 149] on link "Expand" at bounding box center [420, 149] width 19 height 6
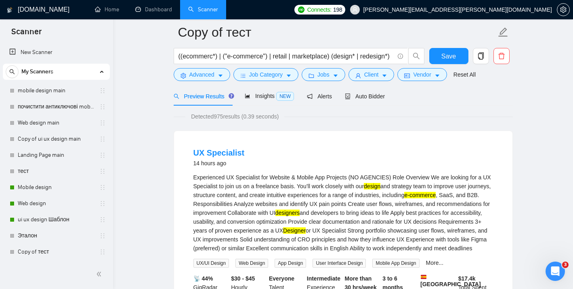
scroll to position [34, 0]
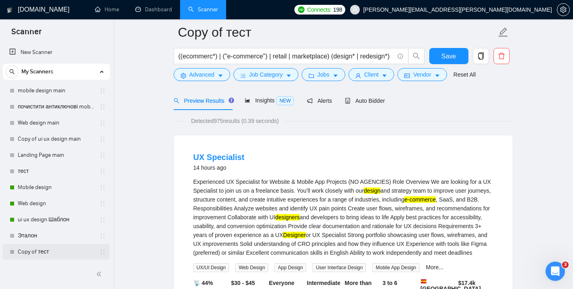
click at [53, 252] on link "Copy of тест" at bounding box center [56, 252] width 77 height 16
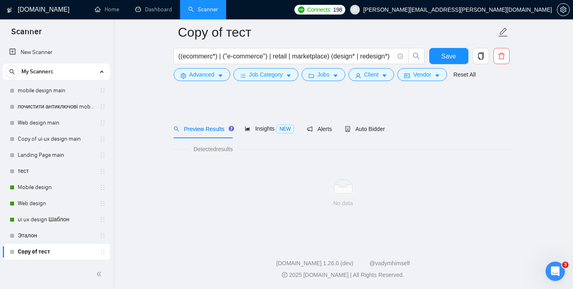
scroll to position [5, 0]
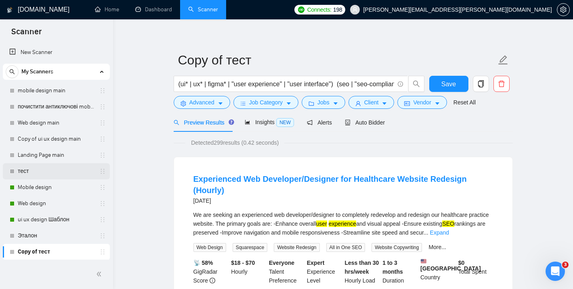
click at [60, 174] on link "тест" at bounding box center [56, 171] width 77 height 16
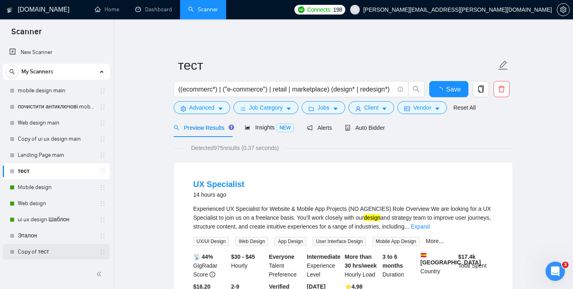
click at [40, 252] on link "Copy of тест" at bounding box center [56, 252] width 77 height 16
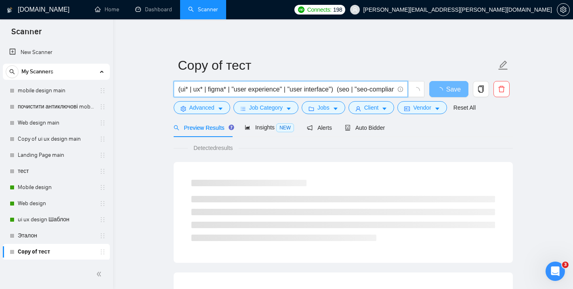
click at [214, 86] on input "(ui* | ux* | figma* | "user experience" | "user interface") (seo | "seo-complia…" at bounding box center [286, 89] width 216 height 10
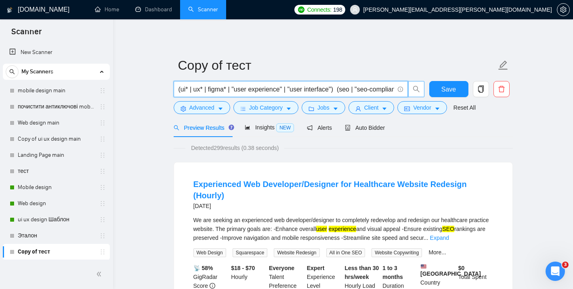
scroll to position [0, 126]
drag, startPoint x: 185, startPoint y: 89, endPoint x: 421, endPoint y: 86, distance: 235.8
click at [421, 86] on span "(ui* | ux* | figma* | "user experience" | "user interface") (seo | "seo-complia…" at bounding box center [299, 89] width 251 height 16
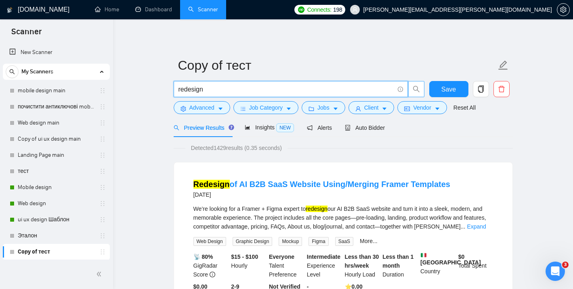
type input "redesign"
click at [444, 90] on span "Save" at bounding box center [448, 89] width 15 height 10
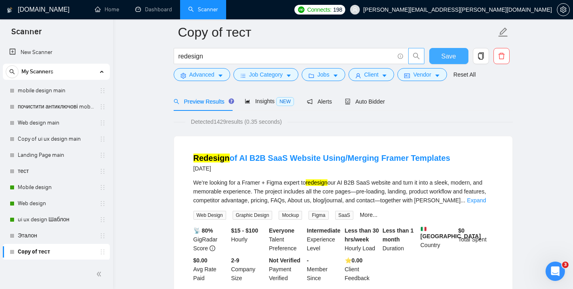
scroll to position [34, 0]
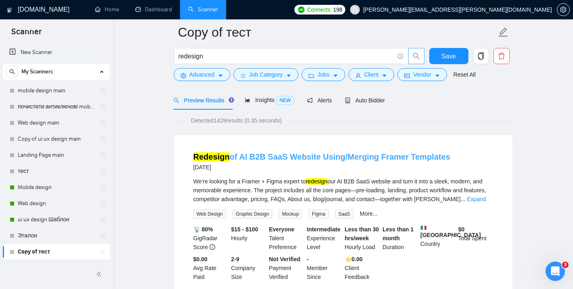
click at [343, 155] on link "Redesign of AI B2B SaaS Website Using/Merging Framer Templates" at bounding box center [321, 157] width 257 height 9
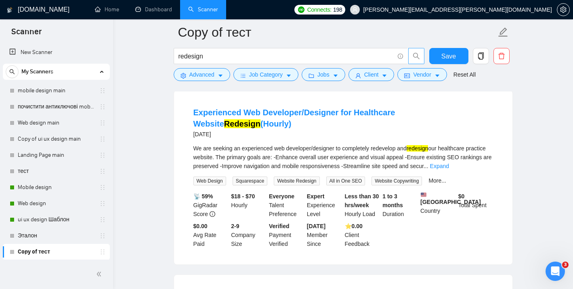
scroll to position [251, 0]
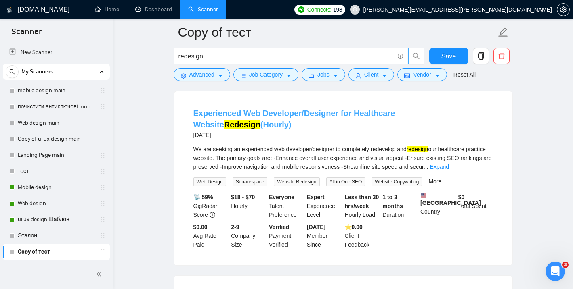
click at [334, 116] on link "Experienced Web Developer/Designer for Healthcare Website Redesign (Hourly)" at bounding box center [294, 119] width 202 height 20
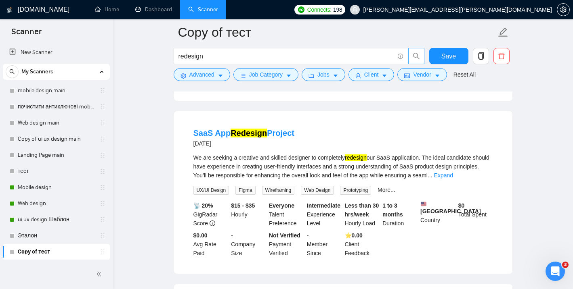
scroll to position [416, 0]
click at [453, 172] on link "Expand" at bounding box center [443, 175] width 19 height 6
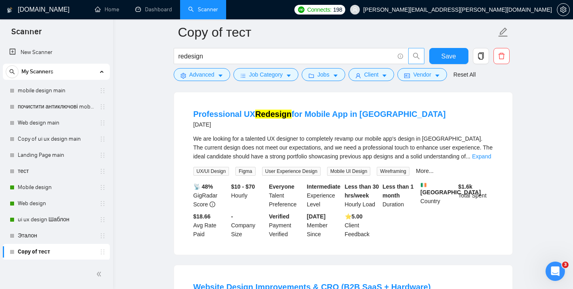
scroll to position [618, 0]
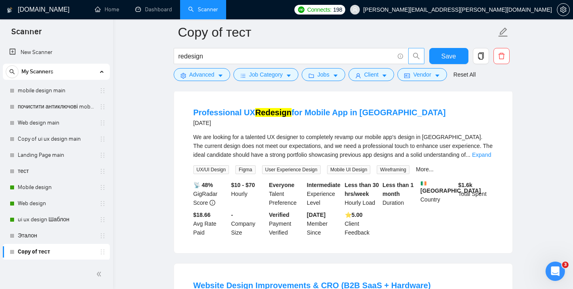
click at [315, 118] on h4 "Professional UX Redesign for Mobile App in [GEOGRAPHIC_DATA]" at bounding box center [319, 112] width 252 height 11
click at [315, 117] on link "Professional UX Redesign for Mobile App in [GEOGRAPHIC_DATA]" at bounding box center [319, 112] width 252 height 9
click at [59, 183] on link "Mobile design" at bounding box center [56, 188] width 77 height 16
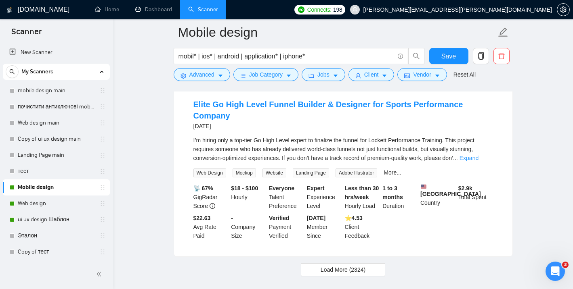
scroll to position [1656, 0]
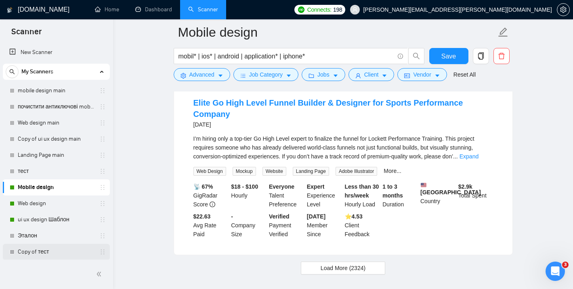
click at [47, 250] on link "Copy of тест" at bounding box center [56, 252] width 77 height 16
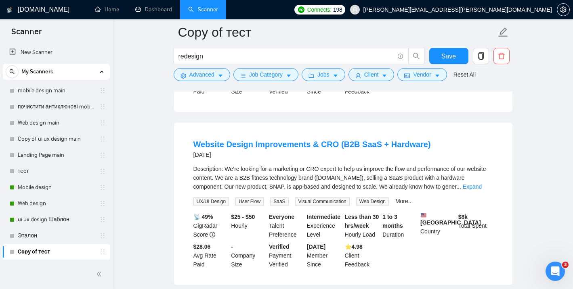
scroll to position [752, 0]
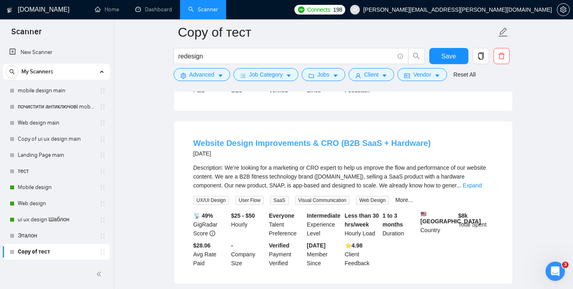
click at [400, 145] on link "Website Design Improvements & CRO (B2B SaaS + Hardware)" at bounding box center [311, 143] width 237 height 9
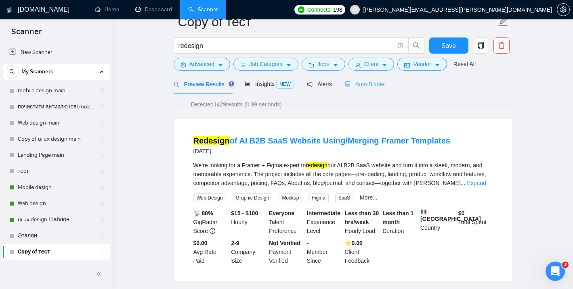
scroll to position [0, 0]
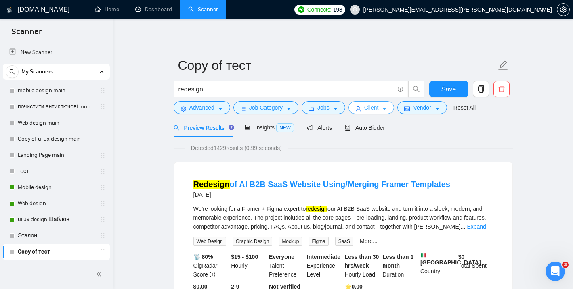
click at [379, 110] on span "Client" at bounding box center [371, 107] width 15 height 9
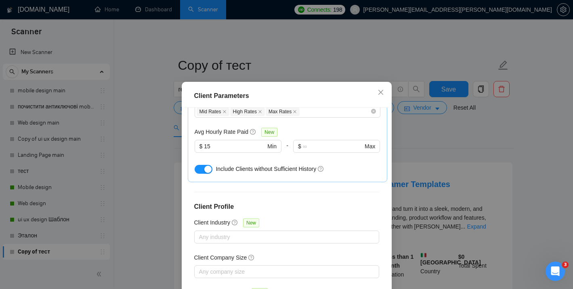
scroll to position [7, 0]
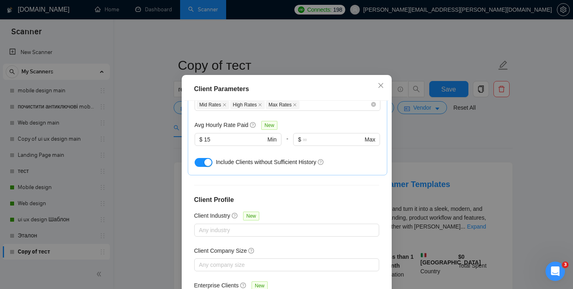
click at [431, 141] on div "Client Parameters Client Location Include Client Countries Select Exclude Clien…" at bounding box center [286, 144] width 573 height 289
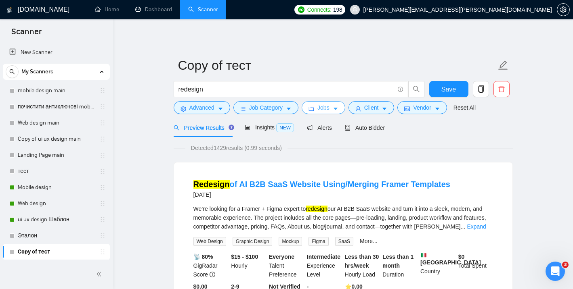
click at [334, 106] on button "Jobs" at bounding box center [324, 107] width 44 height 13
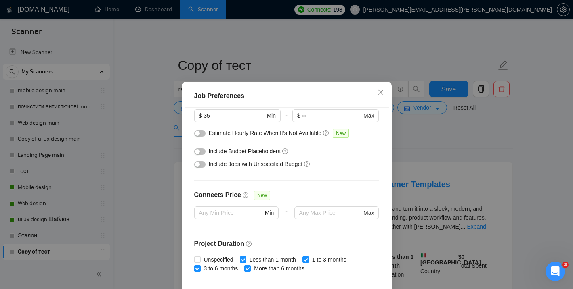
scroll to position [116, 0]
click at [420, 156] on div "Job Preferences Budget Project Type All Fixed Price Hourly Rate Fixed Price Bud…" at bounding box center [286, 144] width 573 height 289
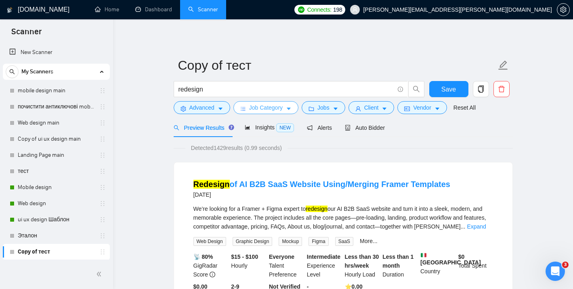
click at [272, 108] on span "Job Category" at bounding box center [266, 107] width 34 height 9
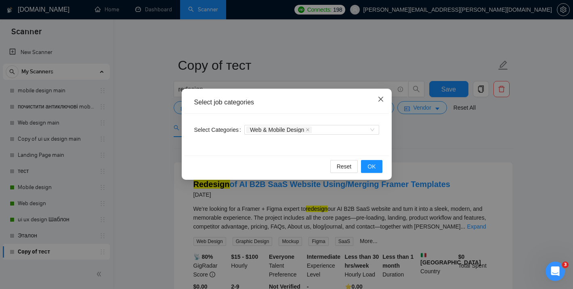
click at [378, 100] on icon "close" at bounding box center [380, 99] width 6 height 6
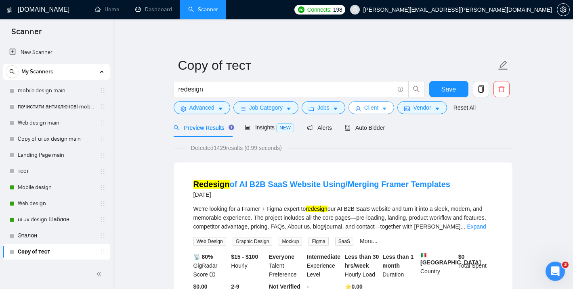
click at [377, 106] on span "Client" at bounding box center [371, 107] width 15 height 9
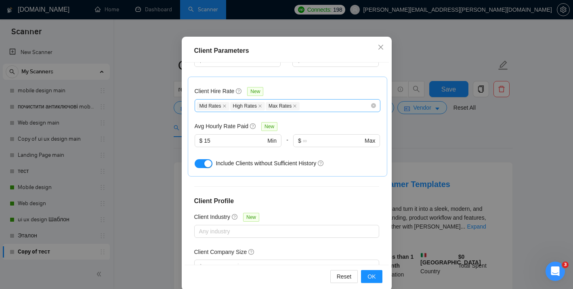
scroll to position [261, 0]
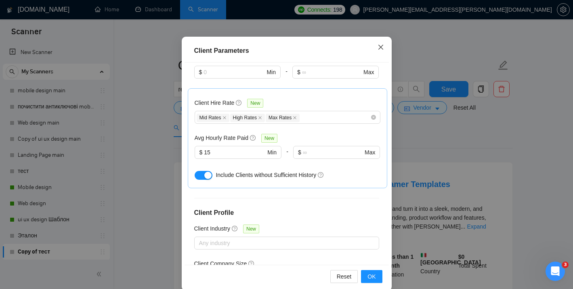
click at [383, 48] on icon "close" at bounding box center [380, 47] width 6 height 6
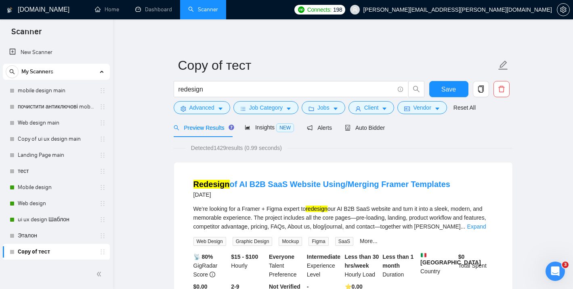
scroll to position [23, 0]
click at [341, 108] on button "Jobs" at bounding box center [324, 107] width 44 height 13
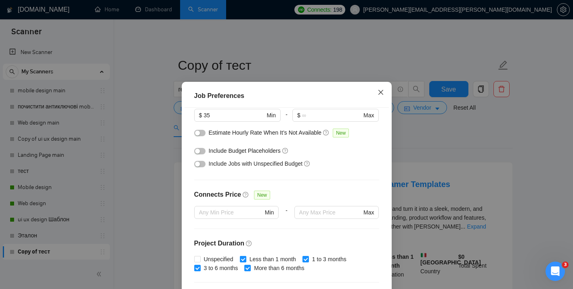
click at [377, 90] on icon "close" at bounding box center [380, 92] width 6 height 6
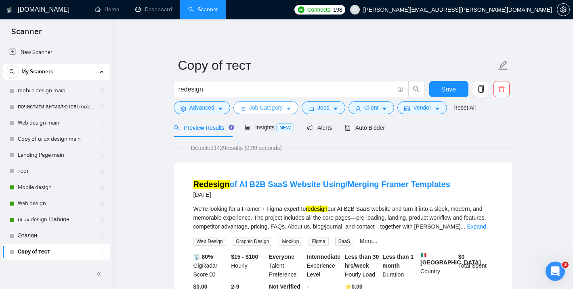
click at [283, 107] on span "Job Category" at bounding box center [266, 107] width 34 height 9
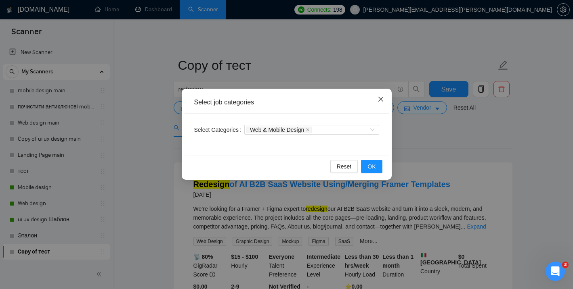
click at [380, 99] on icon "close" at bounding box center [380, 99] width 5 height 5
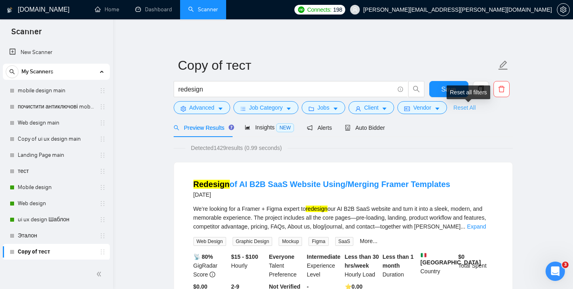
click at [466, 109] on link "Reset All" at bounding box center [464, 107] width 22 height 9
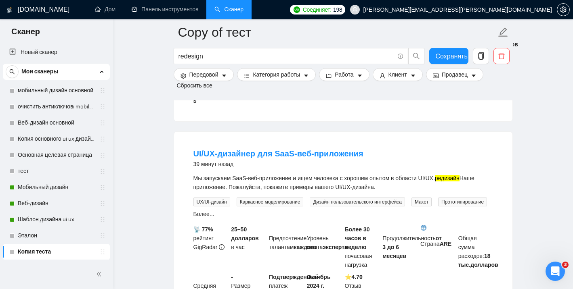
scroll to position [267, 0]
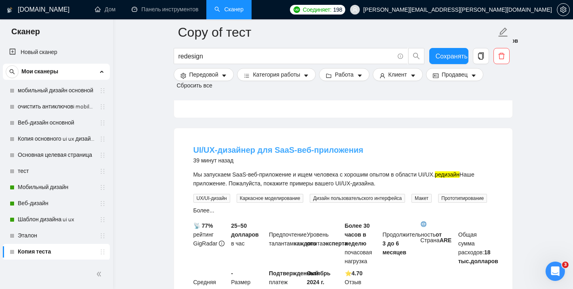
click at [328, 155] on font "UI/UX-дизайнер для SaaS-веб-приложения" at bounding box center [278, 150] width 170 height 9
click at [50, 216] on link "Шаблон дизайна ui ux" at bounding box center [56, 220] width 77 height 16
